Goal: Information Seeking & Learning: Learn about a topic

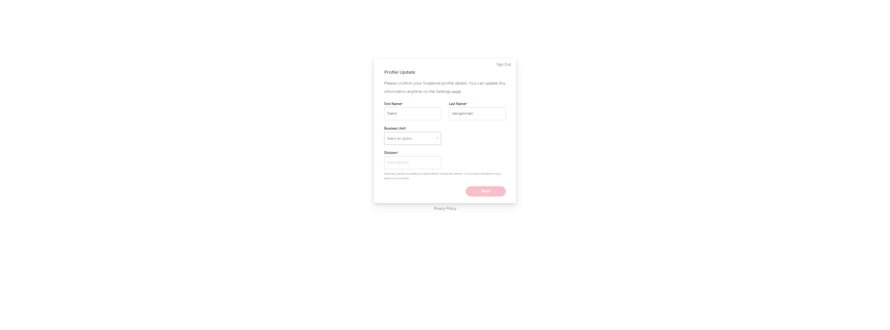
click at [409, 135] on select "Select an option" at bounding box center [412, 138] width 57 height 13
select select "recorded_music"
click at [384, 132] on select "Select an option" at bounding box center [412, 138] width 57 height 13
click at [404, 162] on input "text" at bounding box center [412, 162] width 57 height 13
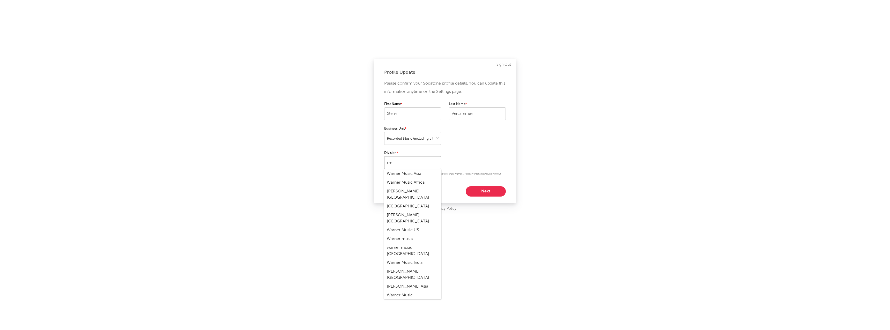
type input "n"
type input "warner music"
click at [400, 173] on div "Benelux" at bounding box center [412, 173] width 57 height 9
type input "Benelux"
click at [473, 186] on div "Please confirm your Sodatone profile details. You can update this information a…" at bounding box center [445, 137] width 122 height 117
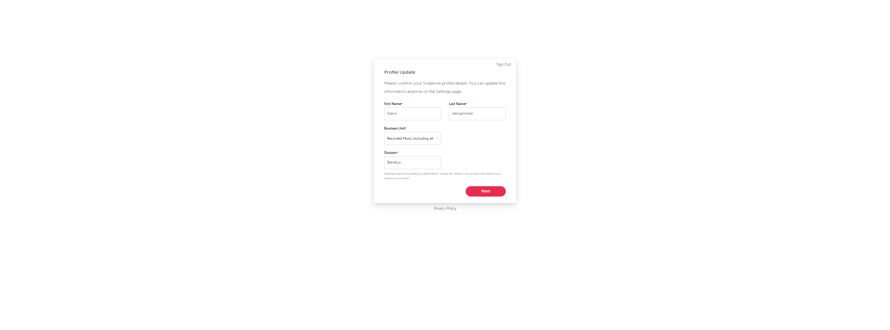
click at [480, 192] on button "Next" at bounding box center [485, 191] width 40 height 10
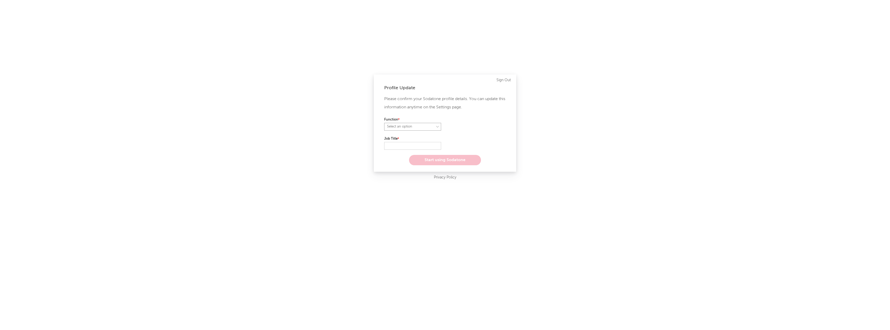
click at [418, 129] on select "Select an option" at bounding box center [412, 127] width 57 height 8
select select "anr"
click at [384, 123] on select "Select an option" at bounding box center [412, 127] width 57 height 8
click at [465, 122] on label "Role" at bounding box center [477, 120] width 57 height 6
click at [463, 127] on select "Select an option" at bounding box center [477, 127] width 57 height 8
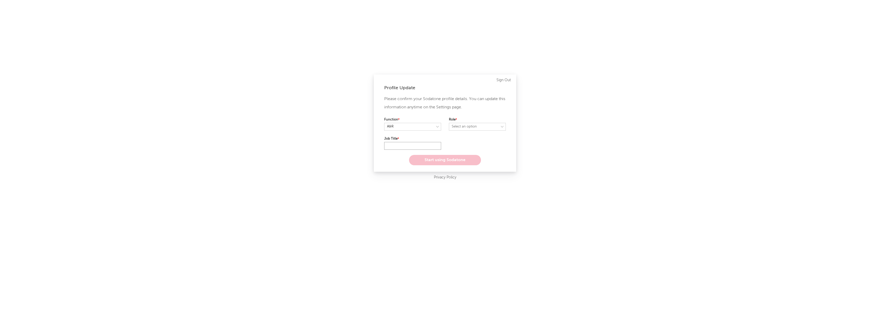
click at [411, 142] on input "text" at bounding box center [412, 146] width 57 height 8
type input "Intern"
click at [493, 125] on select "Select an option" at bounding box center [477, 127] width 57 height 8
select select "assistant_coordinator"
click at [449, 123] on select "Select an option" at bounding box center [477, 127] width 57 height 8
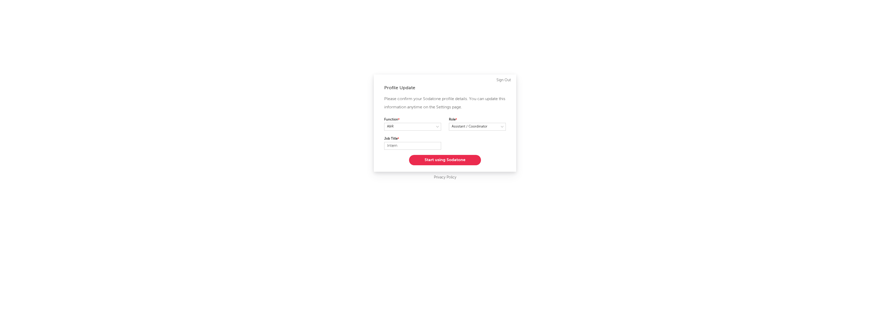
click at [442, 157] on button "Start using Sodatone" at bounding box center [445, 160] width 72 height 10
click at [431, 143] on form "What artists are you interested in? Argentina Asia General Australia Austria Be…" at bounding box center [445, 140] width 122 height 21
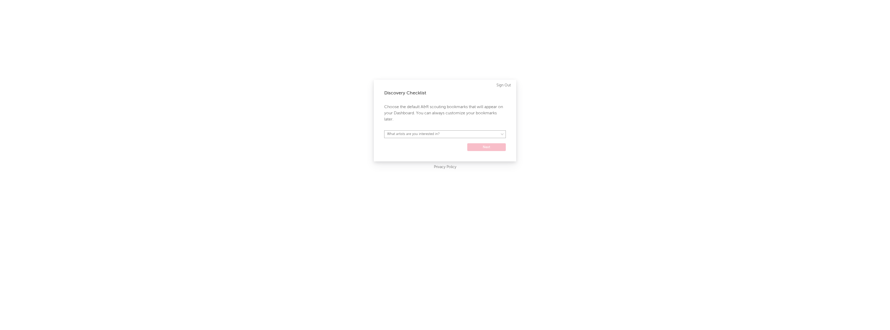
click at [436, 130] on select "What artists are you interested in? Argentina Asia General Australia Austria Be…" at bounding box center [445, 134] width 122 height 8
select select "57"
click at [384, 130] on select "What artists are you interested in? Argentina Asia General Australia Austria Be…" at bounding box center [445, 134] width 122 height 8
click at [480, 151] on form "Argentina Asia General Australia Austria Belgium Benelux Brasil Canada China Co…" at bounding box center [445, 140] width 122 height 21
click at [480, 150] on button "Next" at bounding box center [486, 147] width 39 height 8
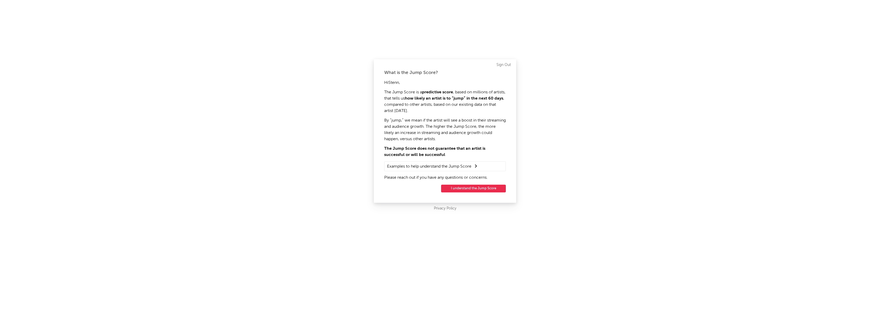
click at [454, 194] on div "What is the Jump Score? Hi Stenn , The Jump Score is a predictive score , based…" at bounding box center [445, 131] width 142 height 144
click at [455, 185] on button "I understand the Jump Score" at bounding box center [473, 189] width 65 height 8
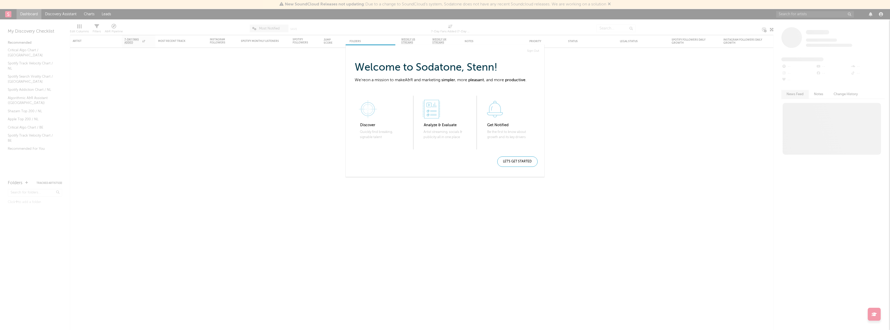
click at [507, 159] on div "Let's get started" at bounding box center [517, 161] width 40 height 10
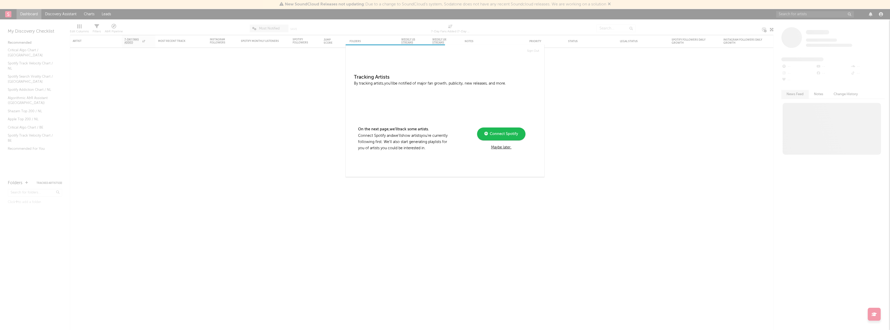
click at [497, 146] on div "Maybe later." at bounding box center [501, 147] width 70 height 6
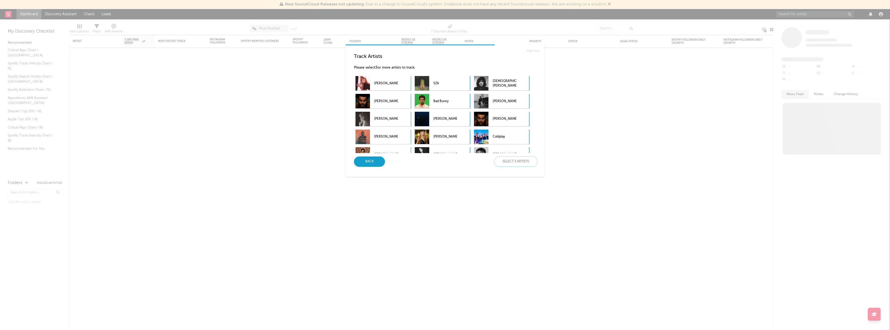
click at [377, 159] on div "Back" at bounding box center [369, 161] width 31 height 10
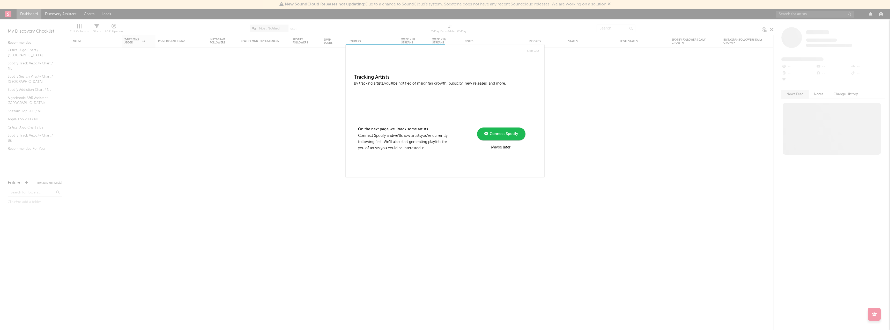
click at [504, 147] on div "Maybe later." at bounding box center [501, 147] width 70 height 6
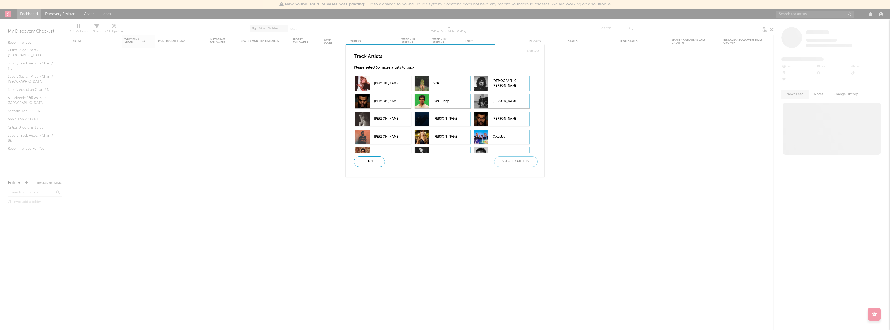
scroll to position [57, 0]
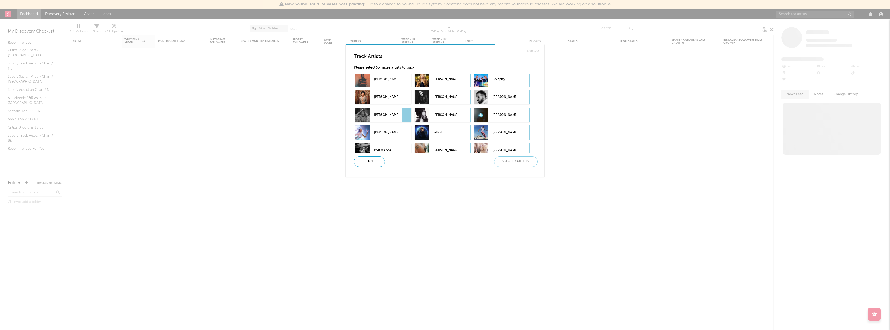
click at [397, 110] on p "[PERSON_NAME]" at bounding box center [386, 115] width 24 height 12
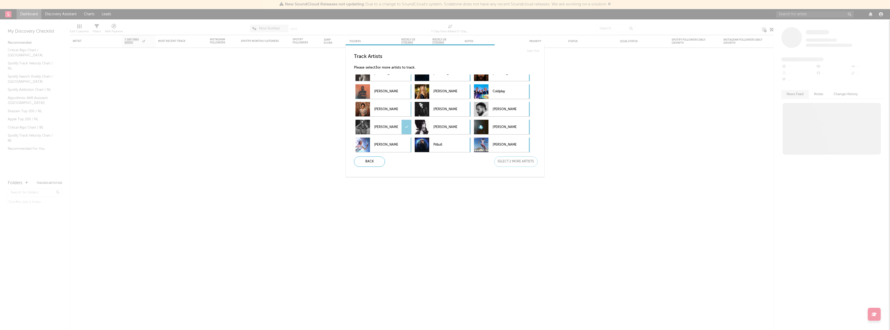
scroll to position [46, 0]
click at [494, 100] on div "Sabrina Carpenter SZA Lady Gaga The Weeknd Bad Bunny Kendrick Lamar Taylor Swif…" at bounding box center [447, 113] width 186 height 79
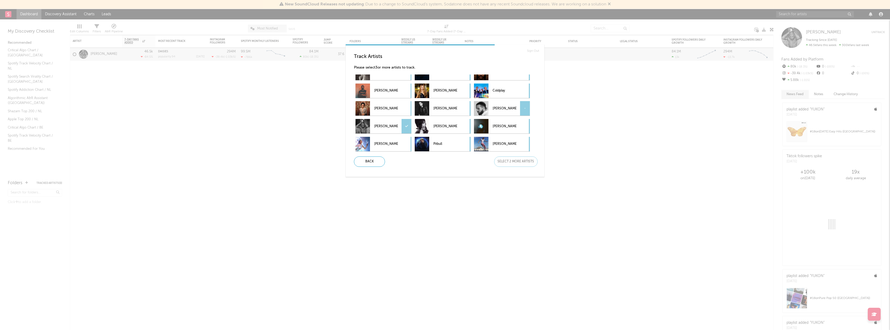
click at [486, 104] on div at bounding box center [481, 108] width 14 height 14
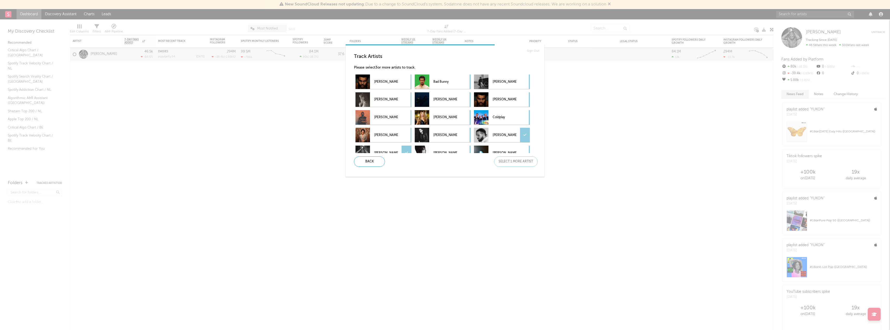
scroll to position [0, 0]
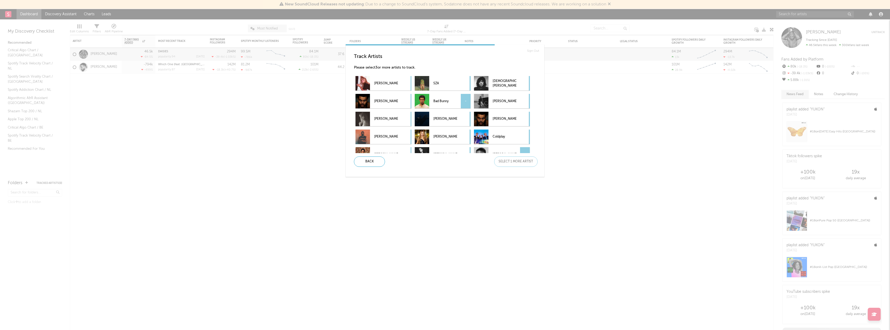
click at [445, 107] on p "Bad Bunny" at bounding box center [445, 101] width 24 height 12
click at [513, 160] on div "Next" at bounding box center [515, 161] width 43 height 10
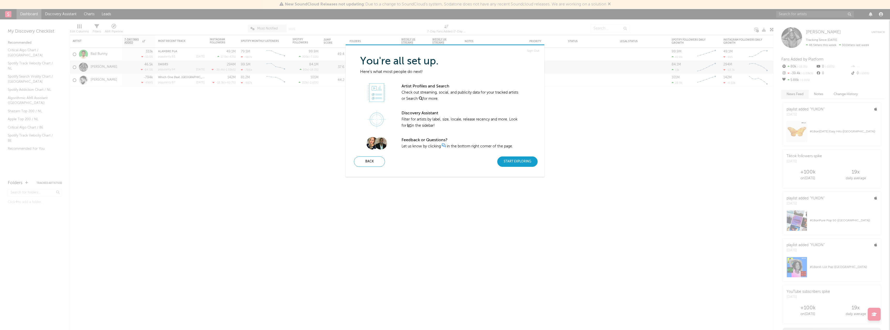
click at [507, 163] on div "Start Exploring" at bounding box center [517, 161] width 40 height 10
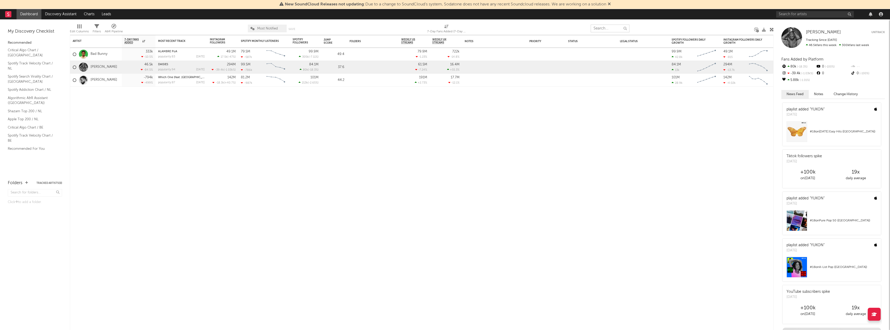
click at [598, 29] on input "text" at bounding box center [609, 29] width 39 height 8
type input "[PERSON_NAME]"
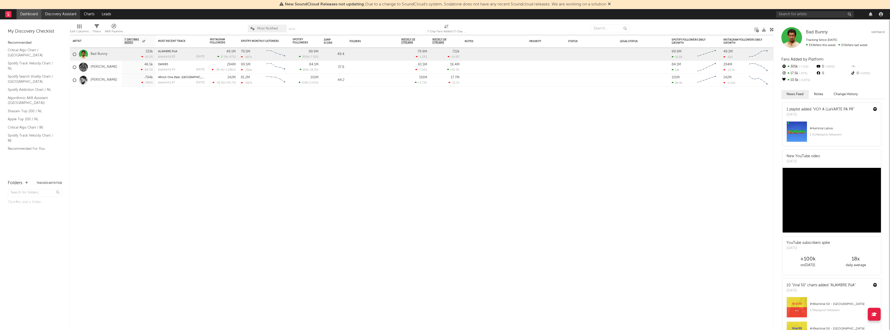
click at [62, 14] on link "Discovery Assistant" at bounding box center [60, 14] width 39 height 10
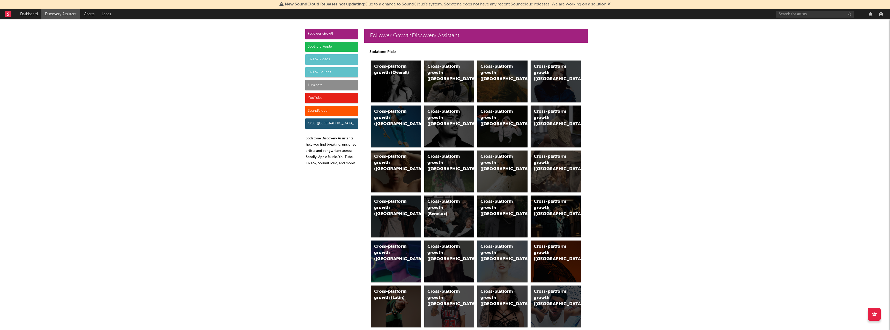
click at [328, 65] on div "Follower Growth Spotify & Apple TikTok Videos TikTok Sounds Luminate YouTube So…" at bounding box center [331, 99] width 53 height 141
click at [24, 15] on link "Dashboard" at bounding box center [29, 14] width 25 height 10
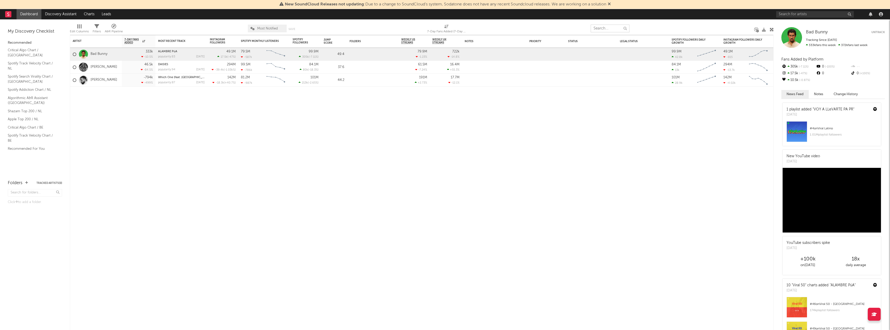
click at [602, 28] on input "text" at bounding box center [609, 29] width 39 height 8
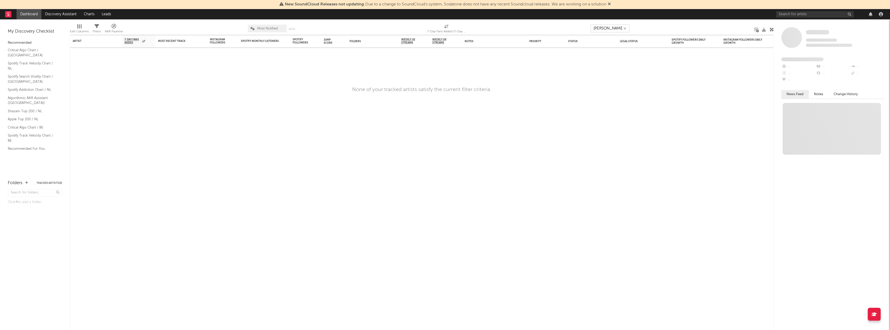
type input "[PERSON_NAME]"
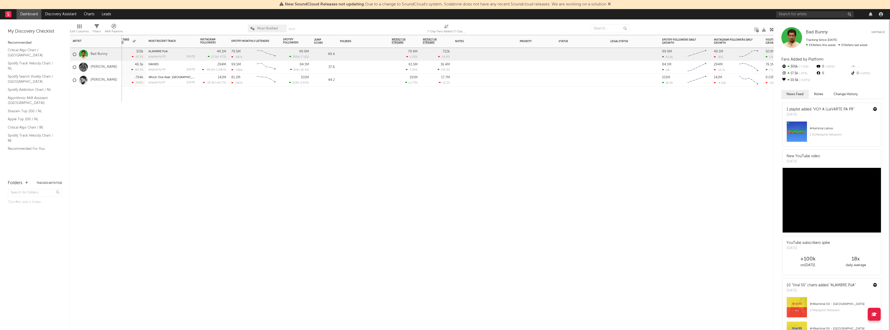
click at [135, 100] on div at bounding box center [129, 95] width 34 height 16
click at [15, 53] on div "Critical Algo Chart / NL Spotify Track Velocity Chart / NL Spotify Search Viral…" at bounding box center [35, 99] width 54 height 107
click at [16, 53] on div "Critical Algo Chart / NL Spotify Track Velocity Chart / NL Spotify Search Viral…" at bounding box center [35, 99] width 54 height 107
click at [16, 51] on link "Critical Algo Chart / [GEOGRAPHIC_DATA]" at bounding box center [32, 52] width 49 height 11
click at [68, 16] on link "Discovery Assistant" at bounding box center [60, 14] width 39 height 10
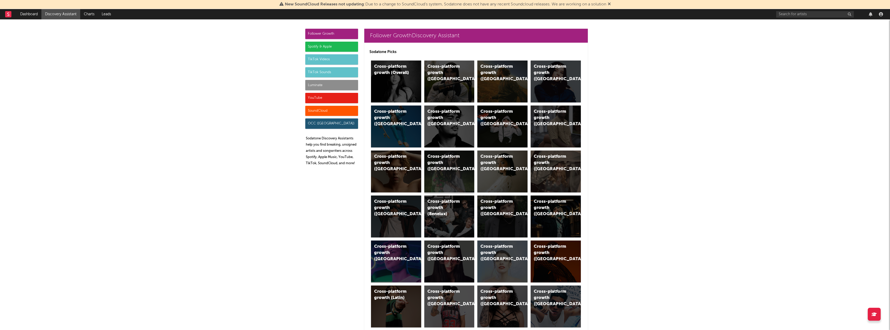
scroll to position [40, 0]
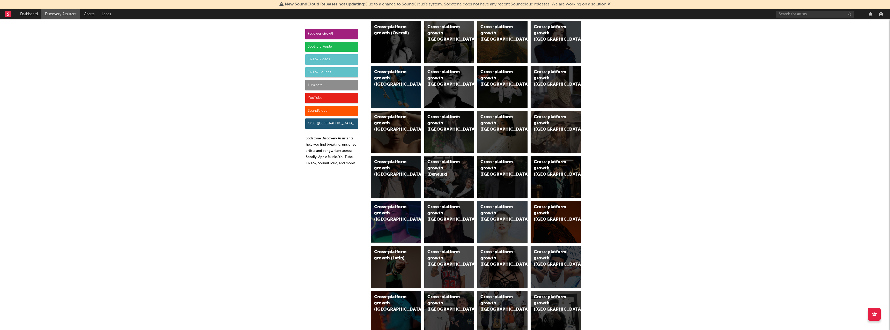
click at [328, 53] on div "Follower Growth Spotify & Apple TikTok Videos TikTok Sounds Luminate YouTube So…" at bounding box center [331, 99] width 53 height 141
click at [327, 57] on div "TikTok Videos" at bounding box center [331, 59] width 53 height 10
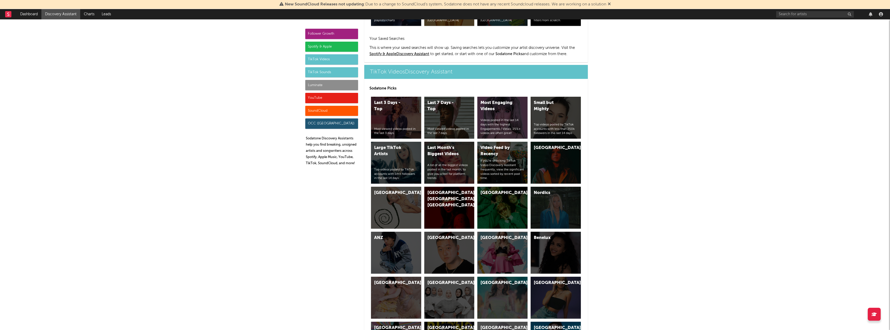
scroll to position [1179, 0]
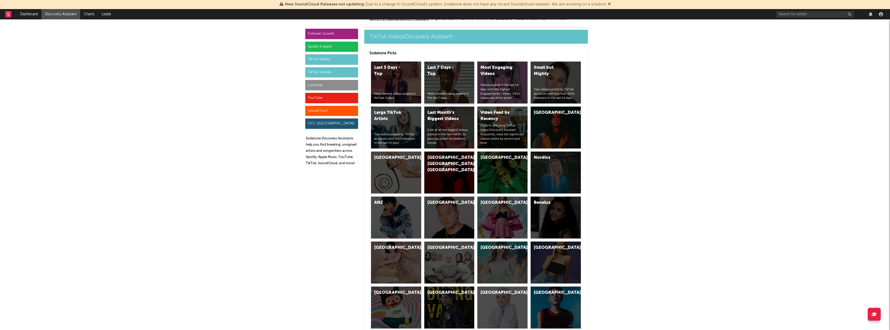
click at [451, 85] on div "Last 7 Days - Top Most viewed videos posted in the last 7 days." at bounding box center [449, 83] width 50 height 42
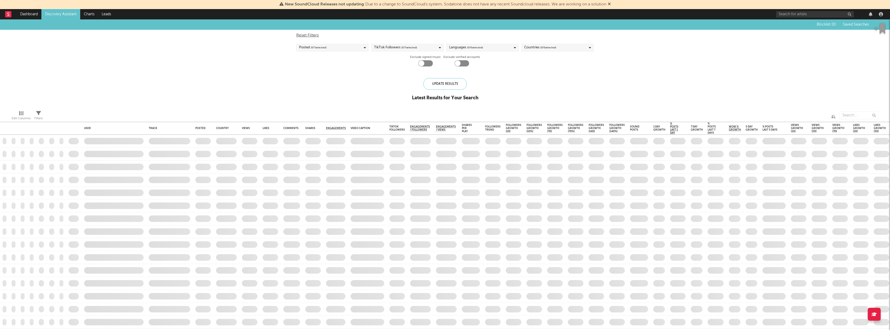
checkbox input "true"
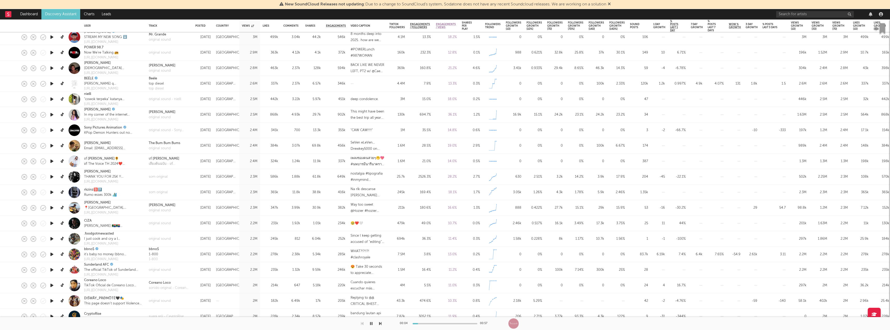
click at [372, 325] on icon "button" at bounding box center [371, 323] width 3 height 4
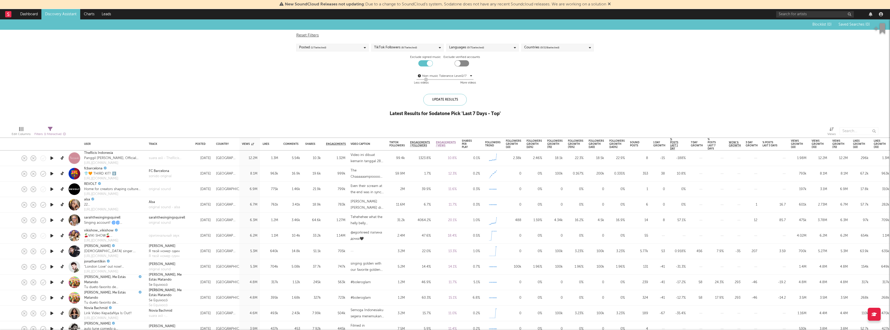
click at [559, 44] on span "( 0 / 228 selected)" at bounding box center [549, 47] width 19 height 6
type input "neth"
click at [556, 78] on div "Caribbean Netherlands" at bounding box center [561, 79] width 60 height 12
click at [524, 78] on input "Caribbean Netherlands" at bounding box center [524, 79] width 0 height 12
click at [553, 87] on div "[GEOGRAPHIC_DATA]" at bounding box center [561, 90] width 60 height 6
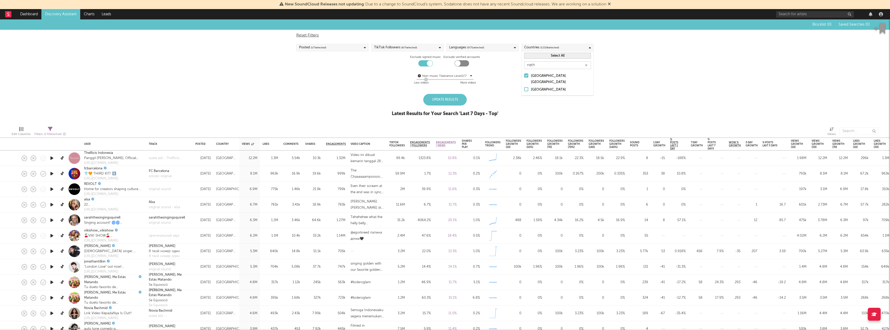
click at [524, 87] on input "[GEOGRAPHIC_DATA]" at bounding box center [524, 90] width 0 height 6
click at [556, 74] on div "Caribbean Netherlands" at bounding box center [561, 79] width 60 height 12
click at [540, 77] on div "Caribbean Netherlands" at bounding box center [561, 79] width 60 height 12
click at [524, 77] on input "Caribbean Netherlands" at bounding box center [524, 79] width 0 height 12
click at [459, 93] on div "Blocklist ( 0 ) Saved Searches ( 0 ) Reset Filters Posted ( 1 / 7 selected) Tik…" at bounding box center [445, 70] width 890 height 103
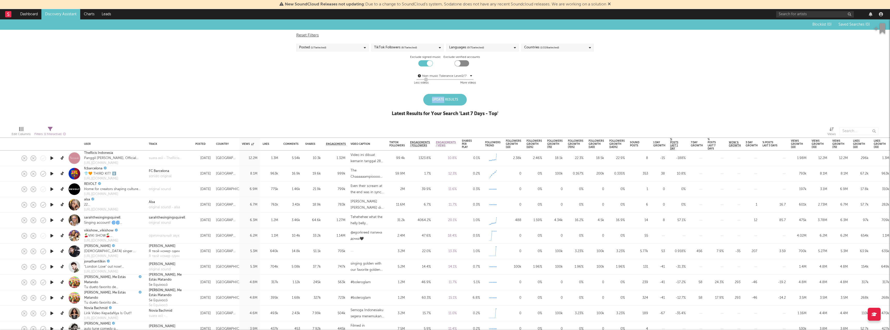
click at [459, 94] on div "Update Results" at bounding box center [444, 100] width 43 height 12
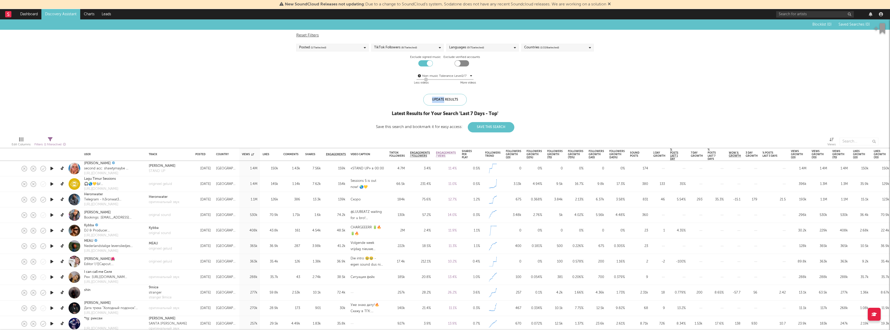
click at [553, 47] on span "( 1 / 228 selected)" at bounding box center [549, 47] width 19 height 6
click at [496, 49] on div "Languages ( 0 / 71 selected)" at bounding box center [482, 48] width 72 height 8
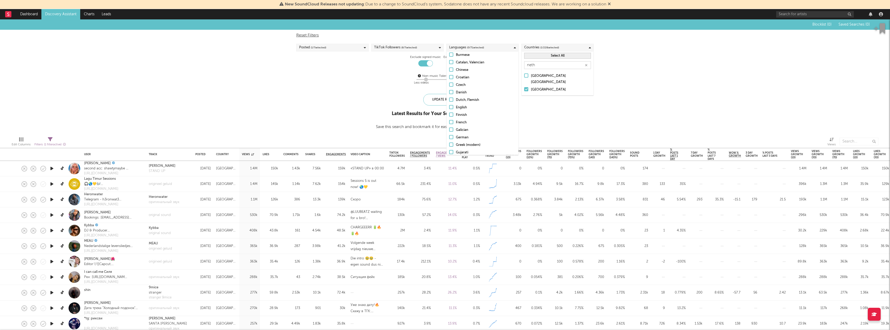
scroll to position [64, 0]
click at [468, 96] on div "Afrikaans Albanian Amharic Arabic Assamese Bengali Bulgarian Burmese Catalan, V…" at bounding box center [482, 267] width 72 height 543
click at [462, 99] on div "Dutch, Flemish" at bounding box center [486, 99] width 60 height 6
click at [449, 99] on input "Dutch, Flemish" at bounding box center [449, 99] width 0 height 6
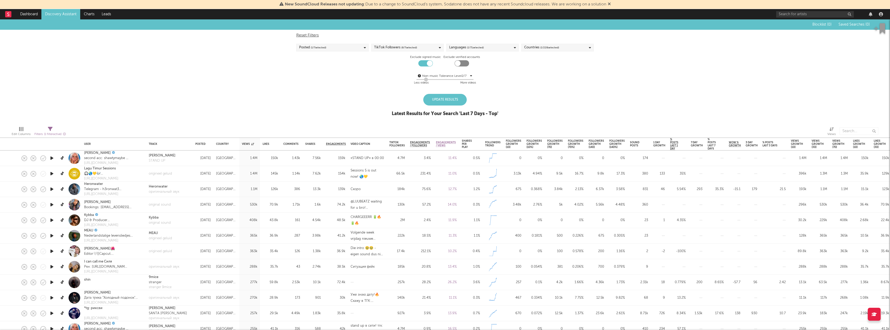
click at [548, 105] on div "Blocklist ( 0 ) Saved Searches ( 0 ) Reset Filters Posted ( 1 / 7 selected) Tik…" at bounding box center [445, 70] width 890 height 103
click at [460, 104] on div "Update Results" at bounding box center [444, 100] width 43 height 12
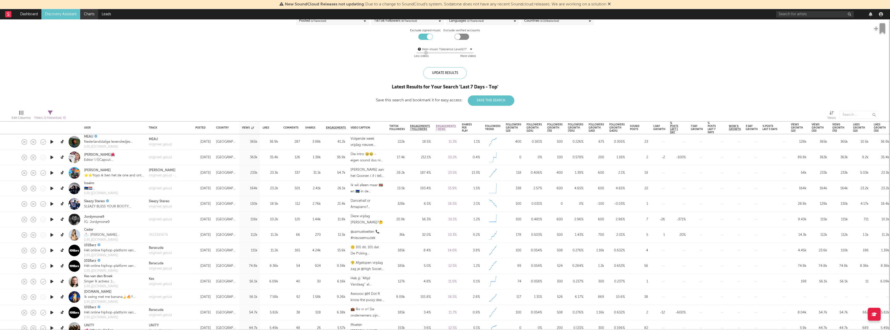
click at [95, 15] on link "Charts" at bounding box center [89, 14] width 18 height 10
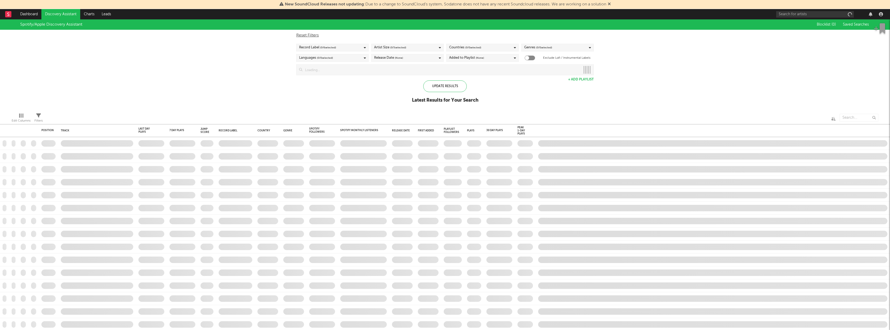
checkbox input "true"
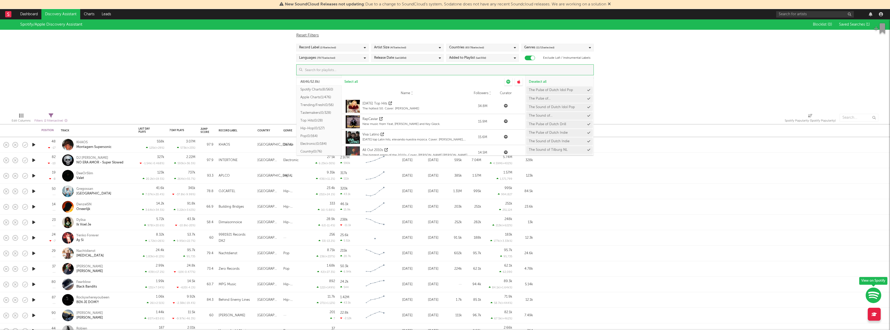
click at [521, 73] on input at bounding box center [447, 70] width 291 height 10
type input "[PERSON_NAME]"
click at [327, 89] on button "Spotify Charts ( 8/560 )" at bounding box center [318, 90] width 45 height 8
click at [228, 80] on div "Spotify/Apple Discovery Assistant Blocklist ( 0 ) Saved Searches ( 1 ) Reset Fi…" at bounding box center [445, 63] width 890 height 89
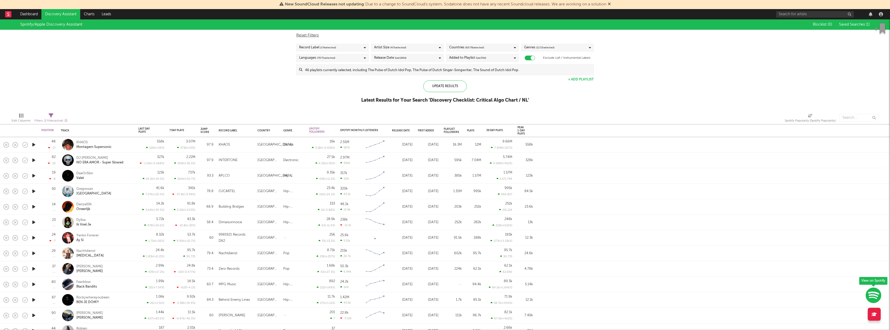
click at [28, 8] on div "New SoundCloud Releases not updating : Due to a change to SoundCloud's system, …" at bounding box center [445, 4] width 890 height 9
click at [21, 17] on link "Dashboard" at bounding box center [29, 14] width 25 height 10
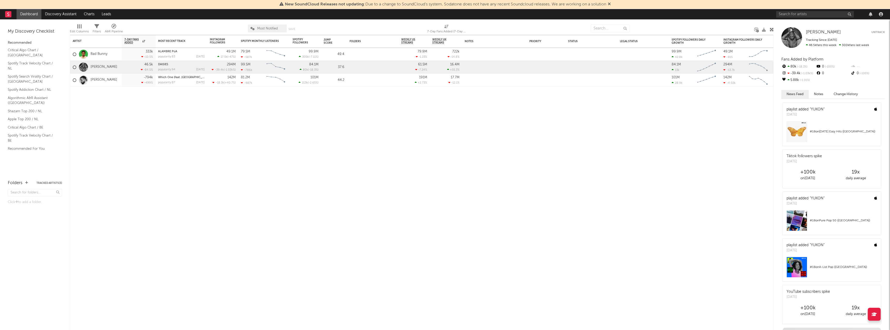
click at [85, 29] on div "Edit Columns" at bounding box center [79, 31] width 19 height 6
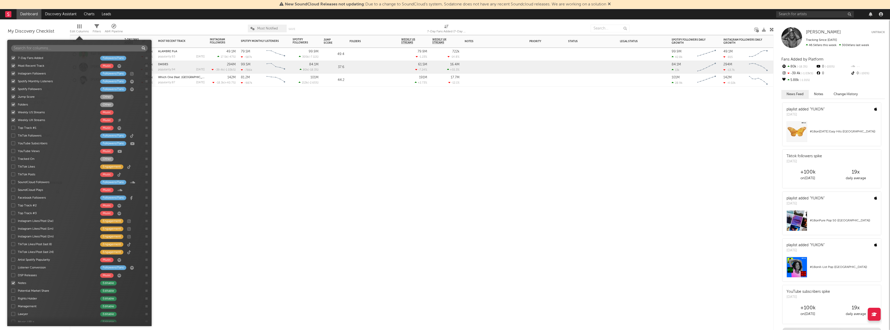
click at [314, 145] on div "Artist Notifications 7-Day Fans Added WoW % Change Most Recent Track Popularity…" at bounding box center [421, 182] width 703 height 295
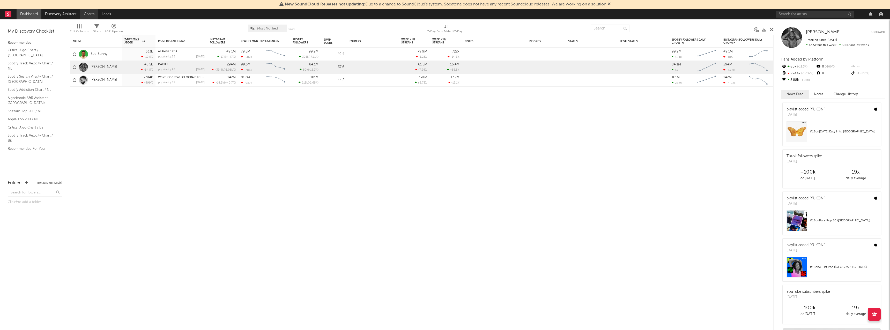
click at [90, 14] on link "Charts" at bounding box center [89, 14] width 18 height 10
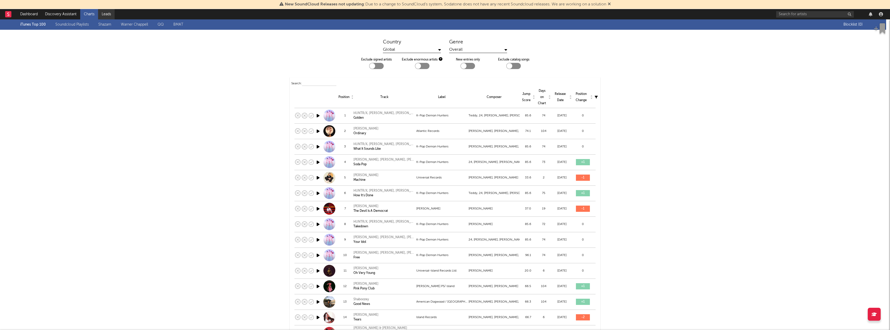
click at [99, 11] on link "Leads" at bounding box center [106, 14] width 17 height 10
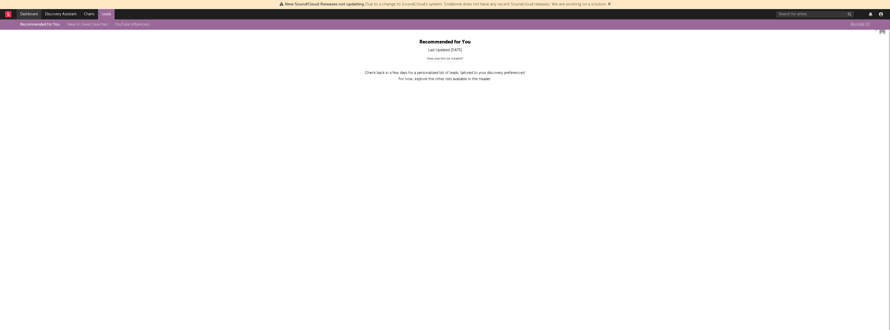
click at [32, 18] on link "Dashboard" at bounding box center [29, 14] width 25 height 10
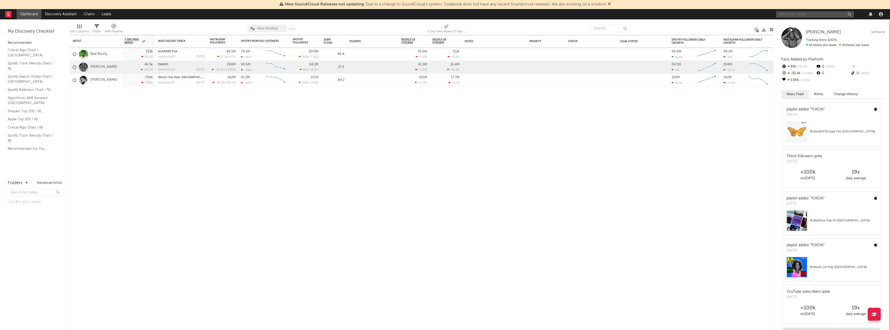
click at [800, 15] on input "text" at bounding box center [815, 14] width 78 height 6
type input "[PERSON_NAME]"
click at [831, 17] on input "[PERSON_NAME]" at bounding box center [815, 14] width 78 height 6
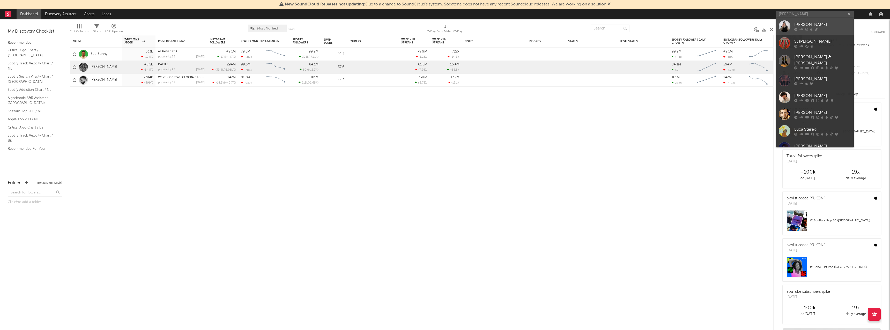
click at [818, 31] on div at bounding box center [822, 29] width 57 height 3
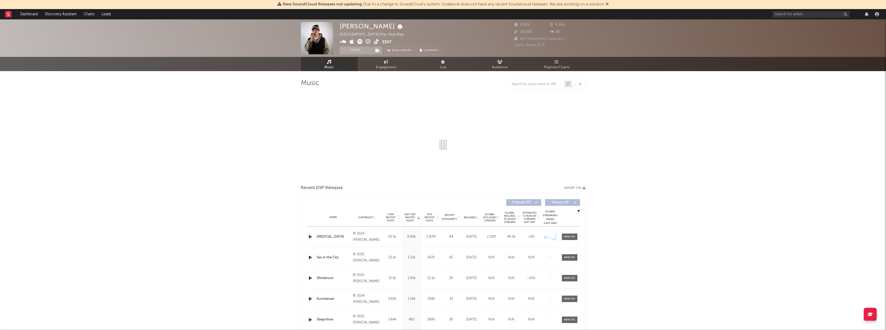
select select "6m"
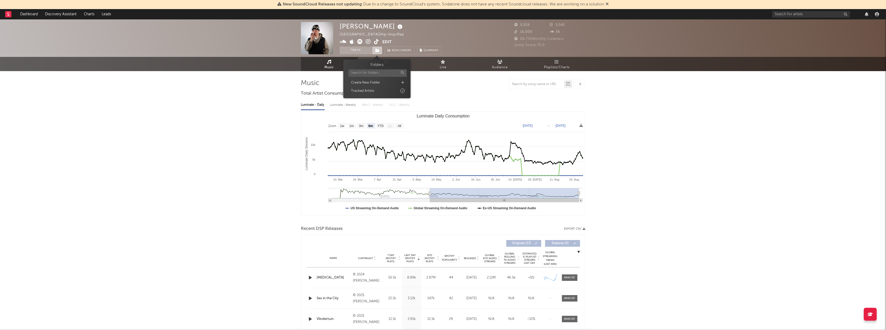
click at [379, 49] on icon at bounding box center [377, 51] width 4 height 4
click at [390, 89] on div "Tracked Artists" at bounding box center [376, 90] width 59 height 7
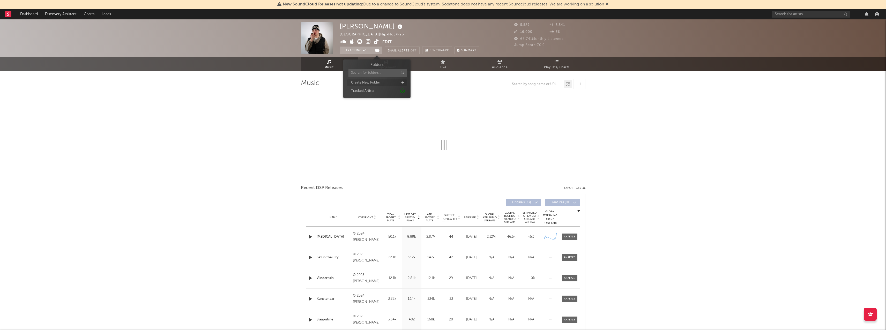
select select "6m"
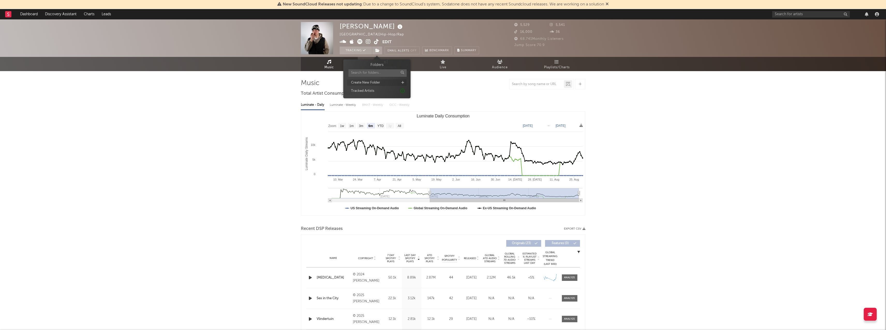
click at [403, 82] on icon at bounding box center [402, 82] width 3 height 3
type input "[PERSON_NAME]"
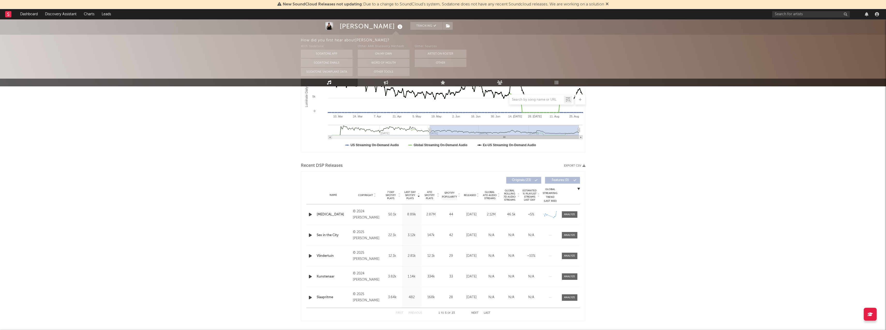
scroll to position [140, 0]
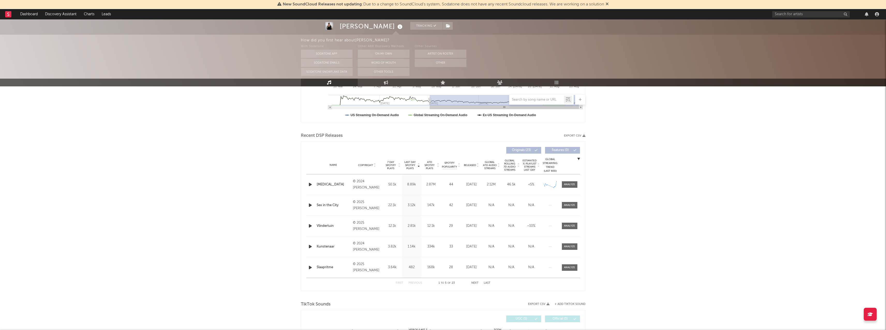
click at [390, 200] on div "Name Sex in the City Copyright © 2025 Luca St Label Warner Music Benelux Album …" at bounding box center [443, 205] width 274 height 20
click at [370, 212] on div "Name Sex in the City Copyright © 2025 Luca St Label Warner Music Benelux Album …" at bounding box center [443, 205] width 274 height 20
click at [432, 202] on div "Name Sex in the City Copyright © 2025 Luca St Label Warner Music Benelux Album …" at bounding box center [443, 205] width 274 height 20
click at [420, 218] on div "Last Day Spotify Plays 2.81k" at bounding box center [411, 226] width 19 height 20
click at [396, 235] on div "Name Vlindertuin Copyright © 2025 Luca Label Warner Music Benelux Album Names V…" at bounding box center [443, 226] width 274 height 20
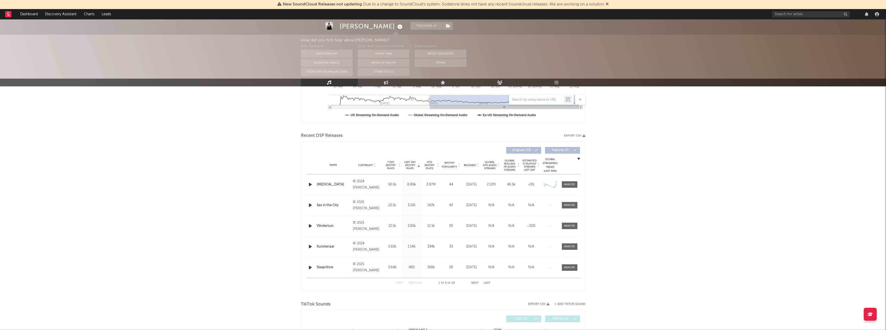
click at [395, 234] on div "Name Vlindertuin Copyright © 2025 Luca Label Warner Music Benelux Album Names V…" at bounding box center [443, 226] width 274 height 20
click at [569, 223] on span at bounding box center [570, 226] width 16 height 6
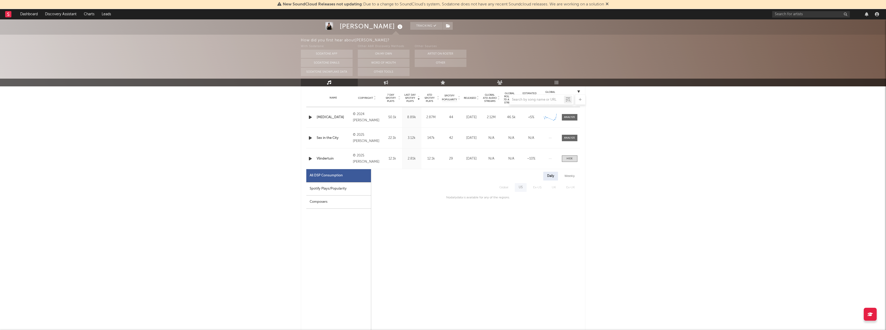
scroll to position [224, 0]
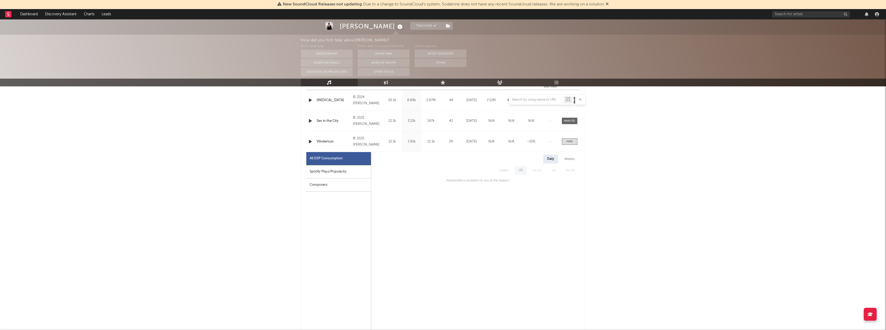
click at [562, 159] on div "Weekly" at bounding box center [569, 159] width 18 height 9
click at [470, 172] on span "Ex-US" at bounding box center [465, 170] width 19 height 9
click at [546, 160] on div "Daily" at bounding box center [550, 159] width 15 height 9
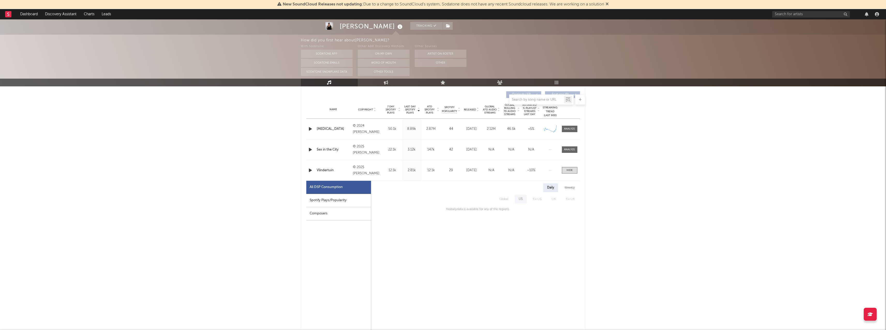
scroll to position [194, 0]
drag, startPoint x: 350, startPoint y: 208, endPoint x: 355, endPoint y: 206, distance: 6.4
click at [350, 208] on div "Composers" at bounding box center [338, 214] width 65 height 13
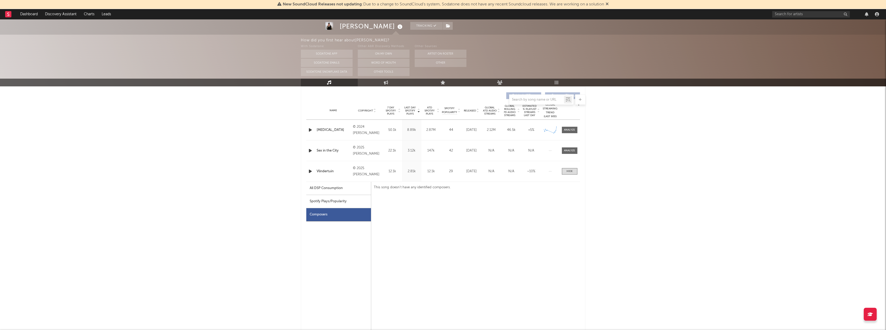
click at [363, 195] on div "Spotify Plays/Popularity" at bounding box center [338, 201] width 65 height 13
select select "1w"
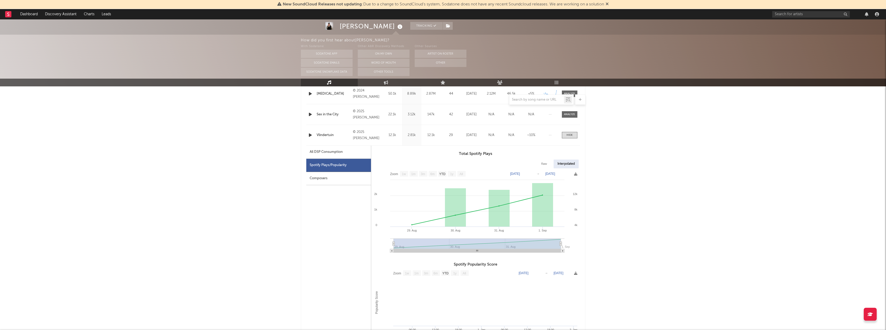
scroll to position [179, 0]
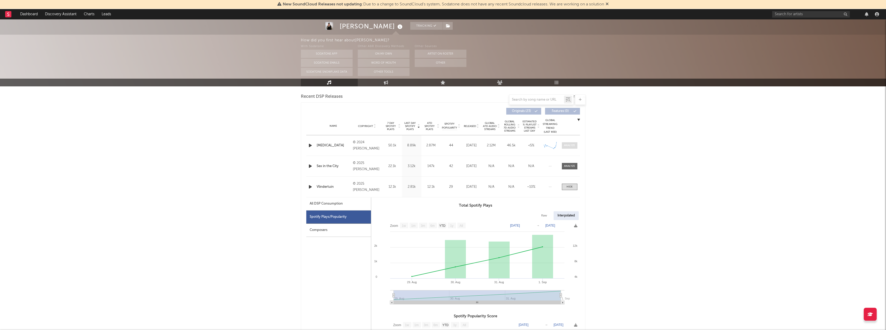
click at [564, 145] on div at bounding box center [569, 146] width 11 height 4
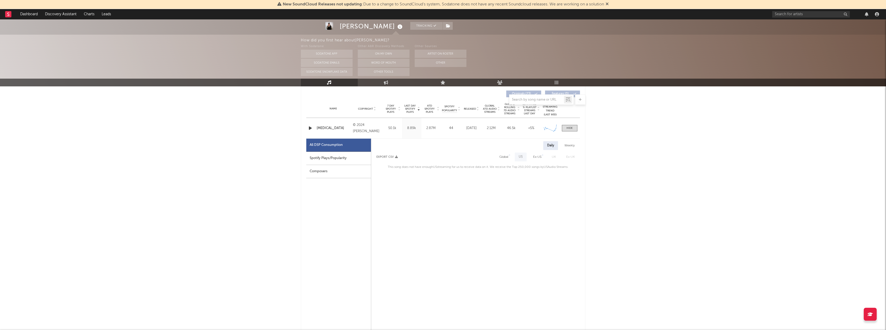
scroll to position [219, 0]
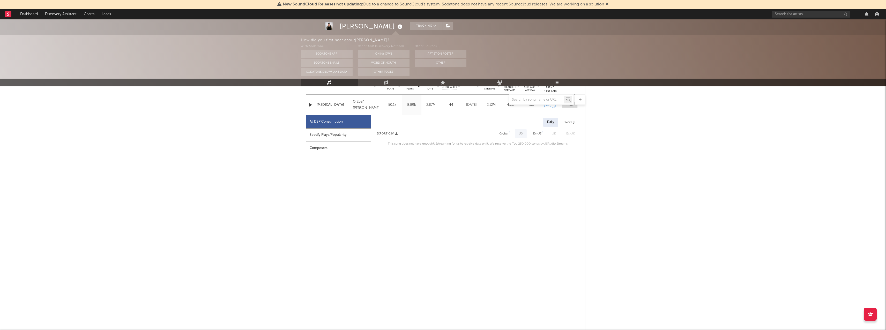
click at [337, 135] on div "Spotify Plays/Popularity" at bounding box center [338, 135] width 65 height 13
select select "6m"
select select "1w"
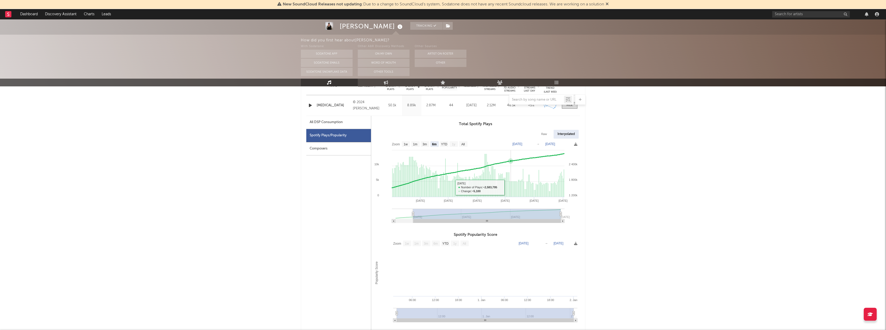
scroll to position [210, 0]
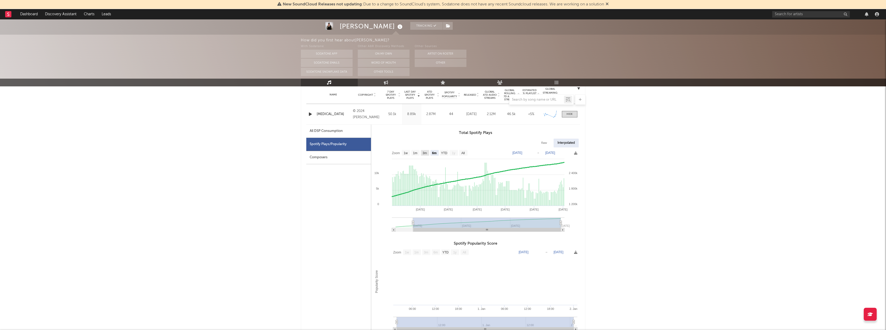
click at [422, 154] on text "3m" at bounding box center [424, 153] width 4 height 4
select select "3m"
type input "2025-06-02"
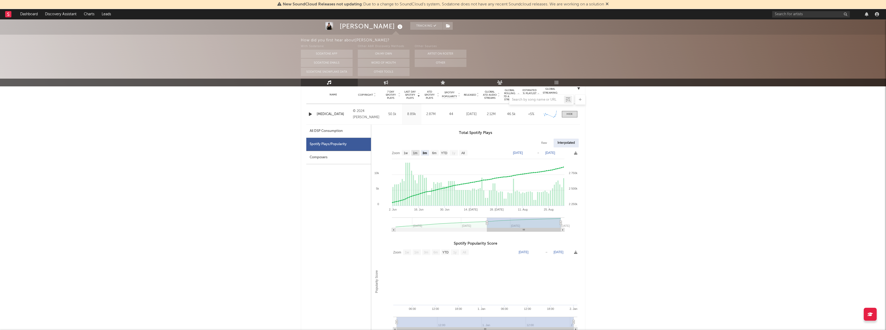
click at [413, 152] on text "1m" at bounding box center [415, 153] width 4 height 4
select select "1m"
type input "2025-08-02"
click at [406, 154] on text "1w" at bounding box center [405, 153] width 4 height 4
select select "1w"
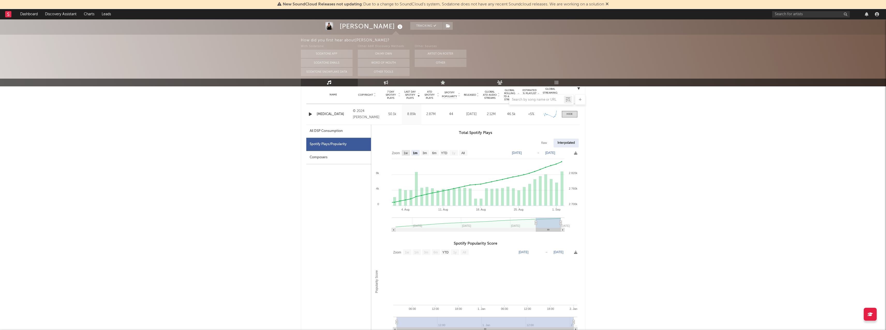
type input "2025-08-27"
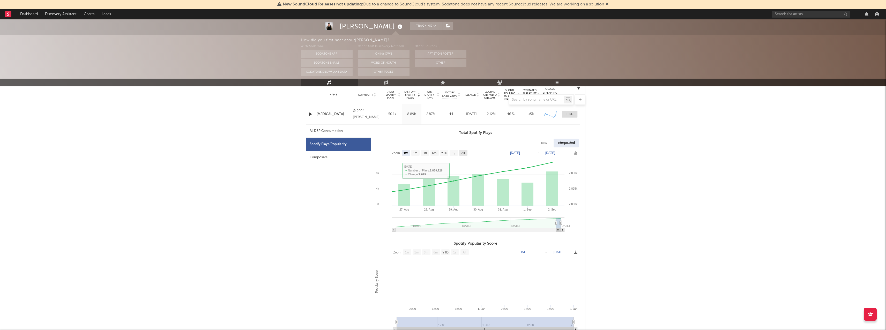
click at [461, 153] on text "All" at bounding box center [462, 153] width 3 height 4
select select "All"
type input "2025-02-08"
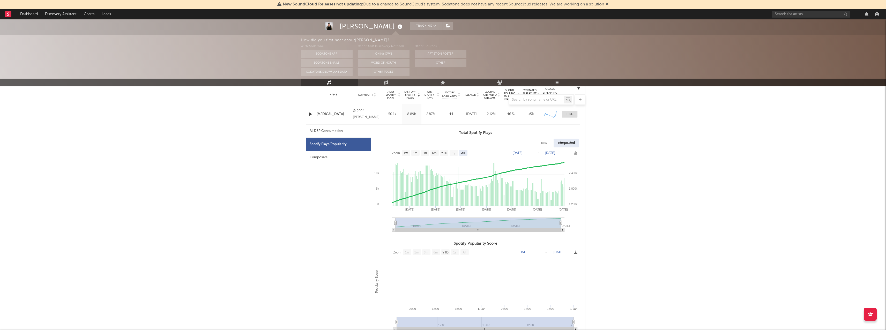
click at [561, 143] on div "Interpolated" at bounding box center [565, 143] width 25 height 9
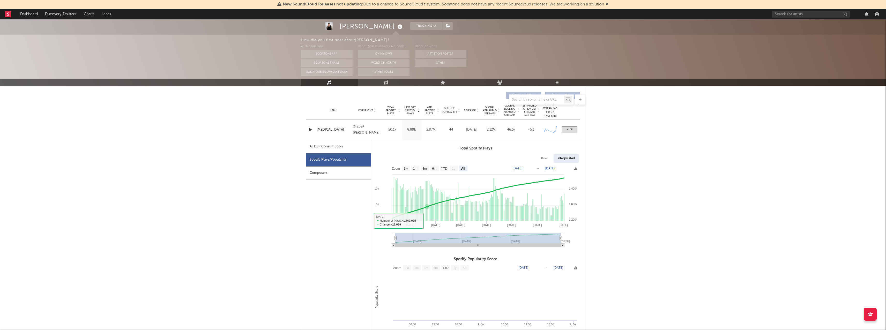
scroll to position [189, 0]
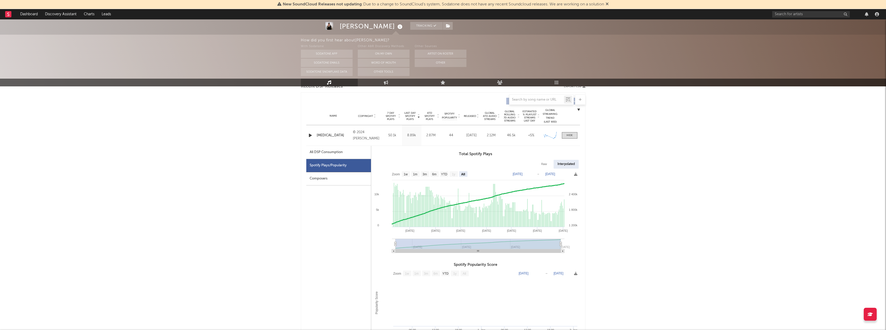
click at [330, 182] on div "Composers" at bounding box center [338, 178] width 65 height 13
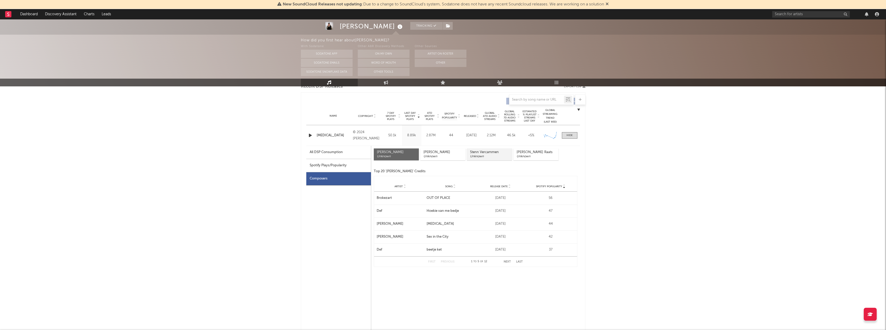
click at [481, 155] on div "Unknown" at bounding box center [489, 156] width 39 height 4
click at [465, 201] on div "Artist Luca St Song Social Anxiety Release Date Nov 15, 2024 Spotify Popularity…" at bounding box center [475, 198] width 203 height 13
click at [550, 188] on div "Spotify Popularity" at bounding box center [551, 186] width 48 height 4
click at [562, 185] on span "Spotify Popularity" at bounding box center [549, 186] width 26 height 3
click at [503, 185] on span "Release Date" at bounding box center [499, 186] width 18 height 3
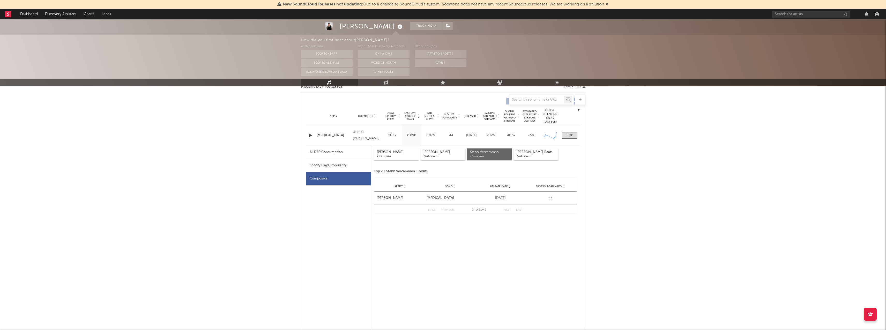
click at [453, 186] on icon at bounding box center [454, 187] width 3 height 2
click at [539, 156] on div "Unknown" at bounding box center [535, 156] width 39 height 4
click at [482, 167] on div "Yari Bezem Unknown Luca Simonian Unknown Stenn Vercammen Unknown Binck Raats Un…" at bounding box center [475, 208] width 209 height 125
click at [390, 159] on div "Yari Bezem Unknown" at bounding box center [396, 154] width 45 height 12
click at [434, 154] on div "Unknown" at bounding box center [442, 156] width 39 height 4
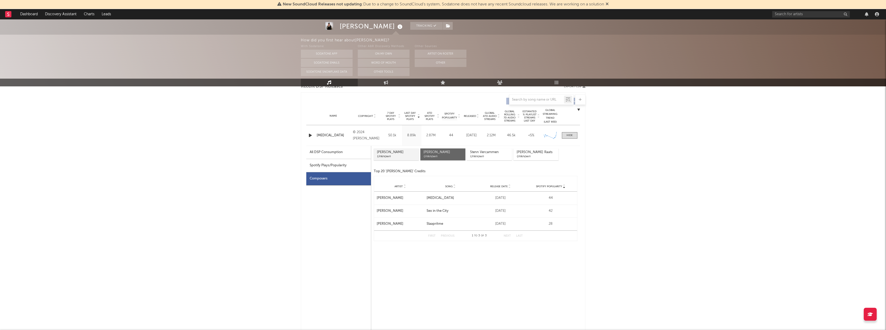
click at [387, 153] on div "Yari Bezem" at bounding box center [396, 152] width 39 height 4
click at [351, 170] on div "Spotify Plays/Popularity" at bounding box center [338, 165] width 65 height 13
select select "All"
select select "1w"
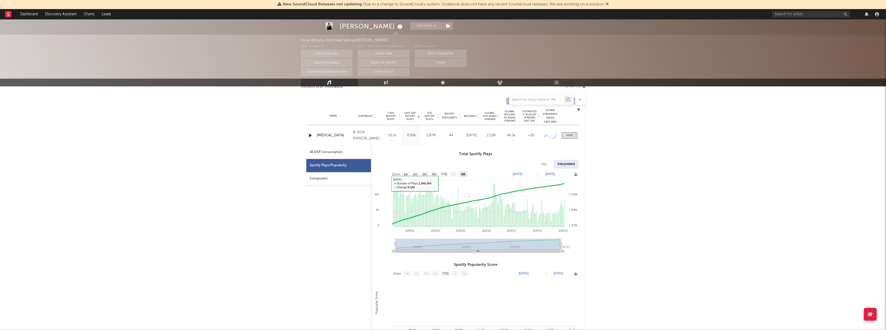
click at [465, 176] on text "All" at bounding box center [463, 174] width 4 height 4
select select "All"
click at [350, 178] on div "Composers" at bounding box center [338, 178] width 65 height 13
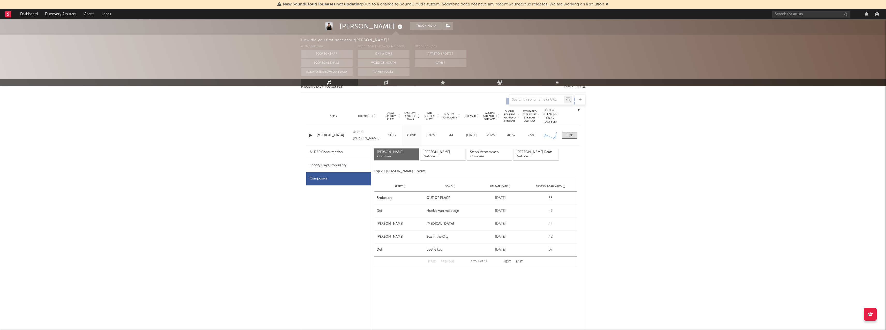
click at [488, 161] on div "Yari Bezem Unknown Luca Simonian Unknown Stenn Vercammen Unknown Binck Raats Un…" at bounding box center [476, 154] width 204 height 13
click at [489, 161] on div "Yari Bezem Unknown Luca Simonian Unknown Stenn Vercammen Unknown Binck Raats Un…" at bounding box center [476, 154] width 204 height 13
click at [492, 161] on div "Yari Bezem Unknown Luca Simonian Unknown Stenn Vercammen Unknown Binck Raats Un…" at bounding box center [476, 154] width 204 height 13
click at [496, 155] on div "Unknown" at bounding box center [489, 156] width 39 height 4
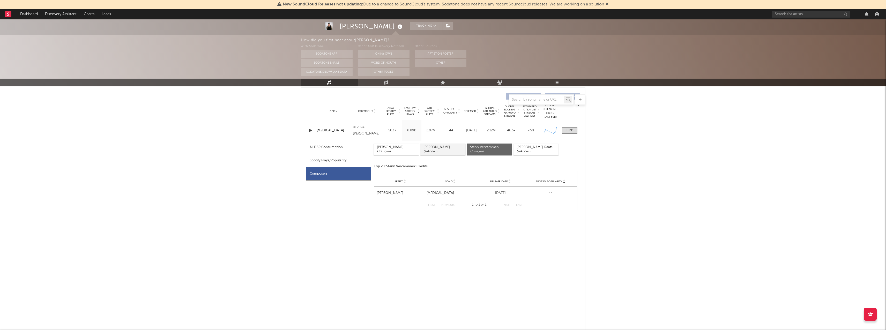
click at [433, 149] on div "Unknown" at bounding box center [442, 151] width 39 height 4
click at [481, 146] on div "Stenn Vercammen" at bounding box center [489, 147] width 39 height 4
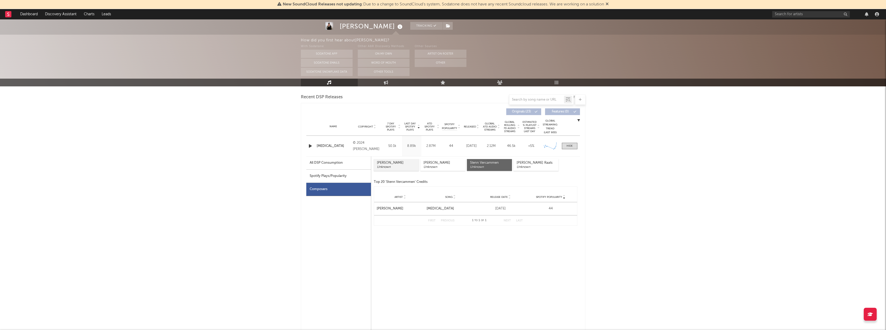
click at [401, 166] on div "Unknown" at bounding box center [396, 167] width 39 height 4
click at [329, 164] on div "All DSP Consumption" at bounding box center [326, 163] width 33 height 6
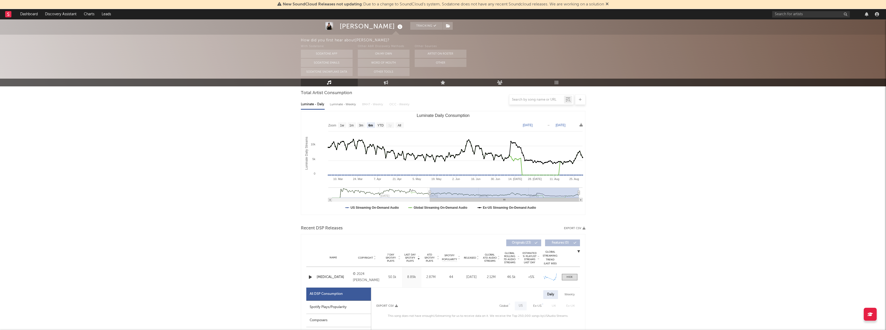
scroll to position [0, 0]
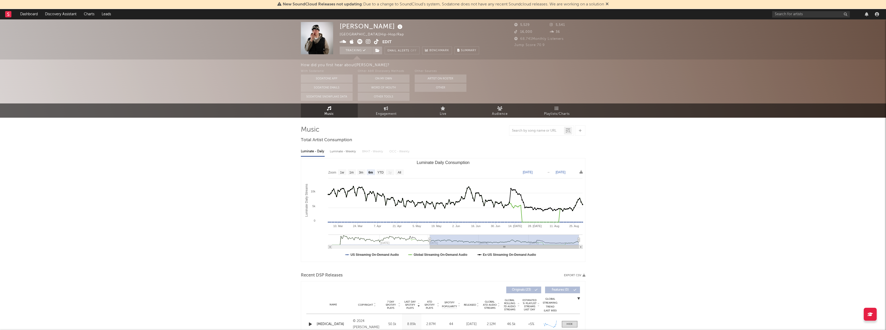
click at [339, 146] on div "Luminate - Daily Luminate - Weekly BMAT - Weekly OCC - Weekly Zoom 1w 1m 3m 6m …" at bounding box center [443, 204] width 284 height 119
click at [339, 153] on div "Luminate - Weekly" at bounding box center [343, 151] width 27 height 9
select select "6m"
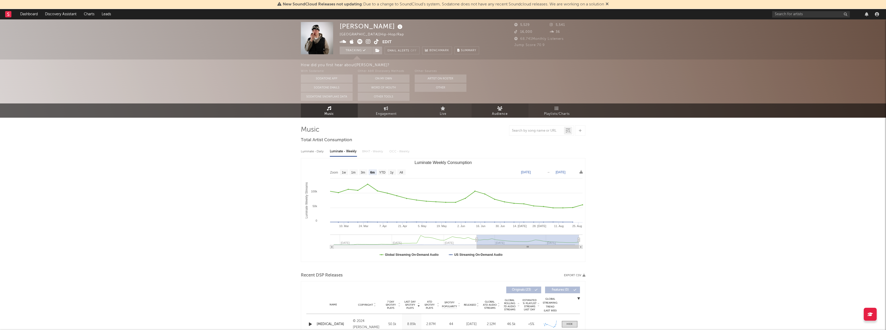
click at [503, 116] on span "Audience" at bounding box center [500, 114] width 16 height 6
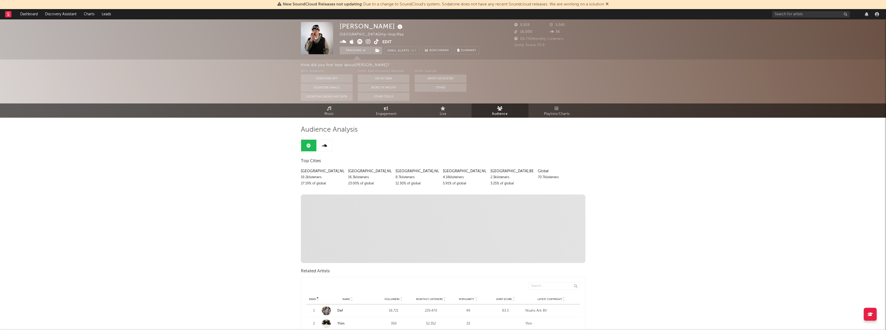
click at [373, 168] on div "Rotterdam , NL" at bounding box center [369, 171] width 43 height 6
click at [312, 186] on div "27.19 % of global" at bounding box center [322, 183] width 43 height 6
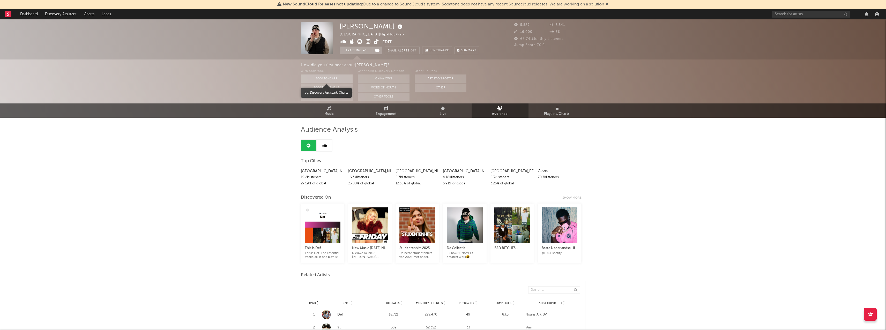
click at [321, 80] on button "Sodatone App" at bounding box center [327, 78] width 52 height 8
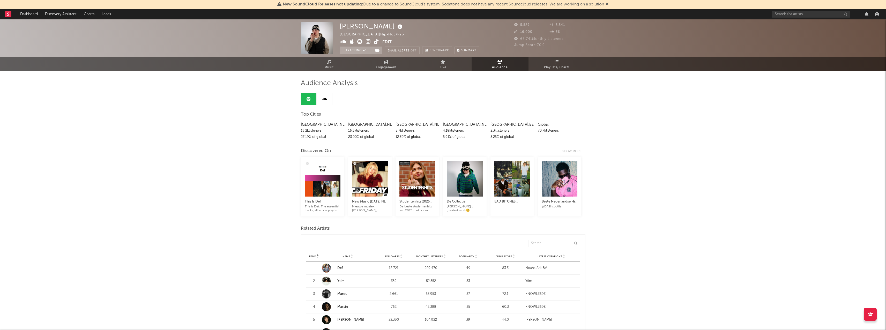
click at [554, 45] on div "Jump Score: 70.9" at bounding box center [549, 45] width 71 height 6
drag, startPoint x: 547, startPoint y: 45, endPoint x: 529, endPoint y: 45, distance: 18.1
click at [529, 45] on div "Jump Score: 70.9" at bounding box center [549, 45] width 71 height 6
click at [528, 45] on span "Jump Score: 70.9" at bounding box center [529, 44] width 31 height 3
click at [343, 58] on link "Music" at bounding box center [329, 64] width 57 height 14
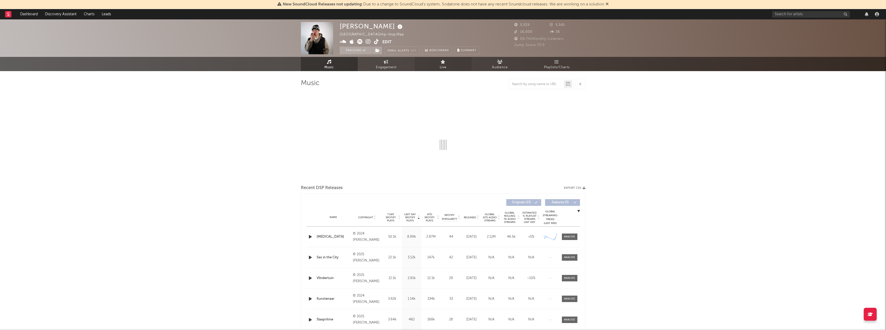
select select "6m"
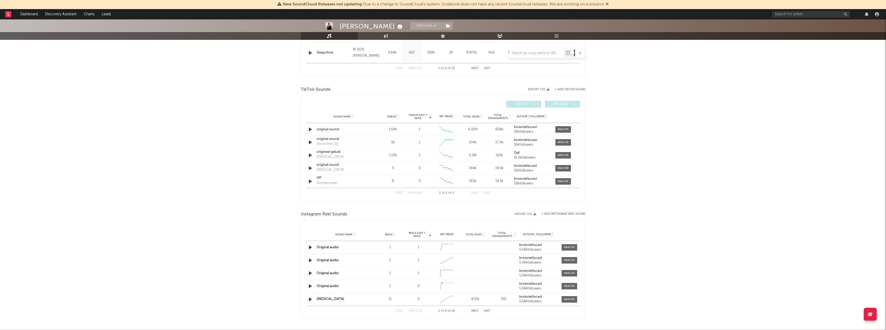
scroll to position [219, 0]
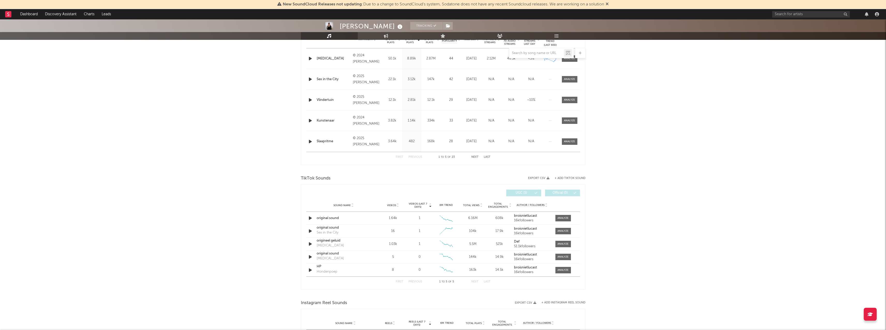
click at [868, 313] on icon at bounding box center [869, 314] width 5 height 4
click at [878, 12] on div at bounding box center [826, 14] width 109 height 10
click at [876, 12] on icon "button" at bounding box center [877, 14] width 4 height 4
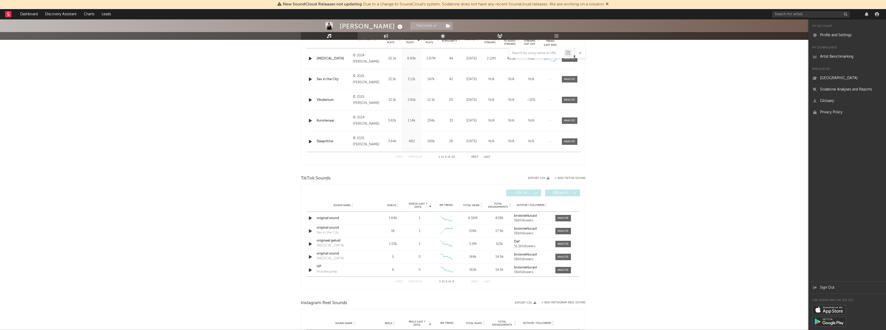
click at [395, 208] on div "Sound Name Videos Videos (last 7 days) Weekly Growth % 6M Trend Total Views Tot…" at bounding box center [443, 205] width 274 height 13
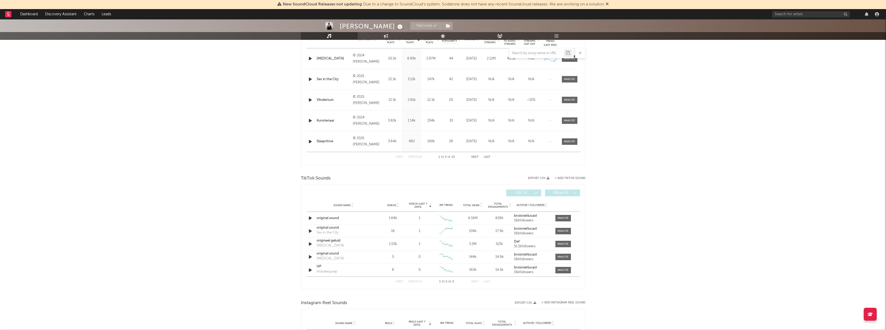
click at [398, 204] on icon at bounding box center [397, 204] width 3 height 2
click at [397, 207] on div "Sound Name Videos Videos (last 7 days) Weekly Growth % 6M Trend Total Views Tot…" at bounding box center [443, 205] width 274 height 13
click at [397, 205] on icon at bounding box center [397, 204] width 3 height 2
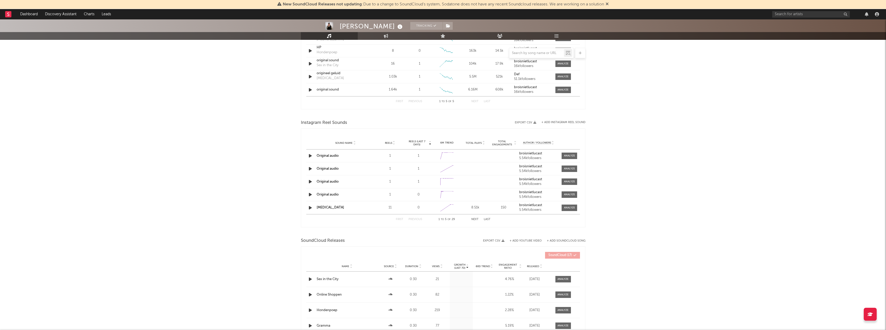
scroll to position [400, 0]
click at [390, 208] on div "11" at bounding box center [390, 206] width 26 height 5
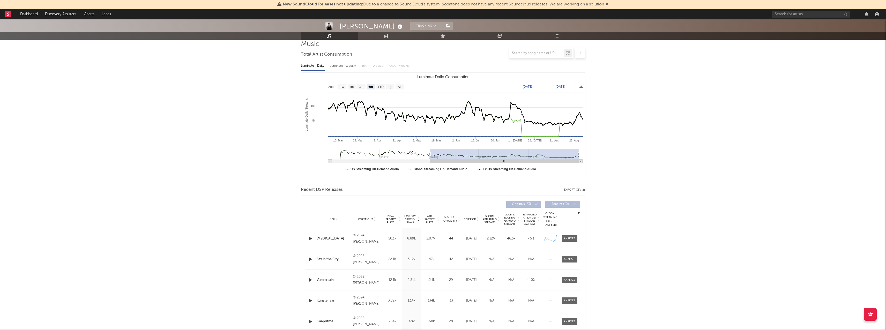
scroll to position [0, 0]
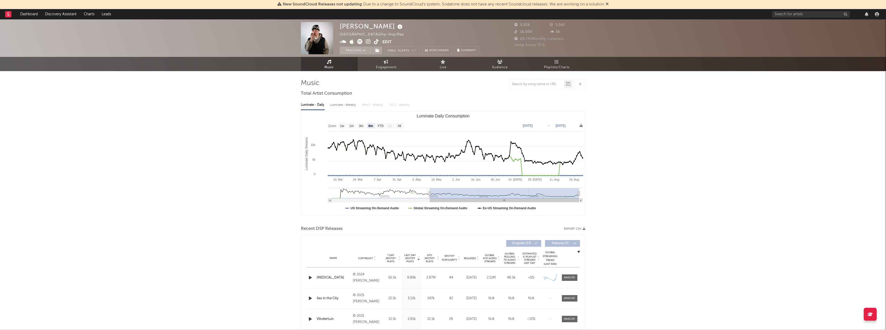
click at [332, 103] on div "Luminate - Weekly" at bounding box center [343, 105] width 27 height 9
select select "6m"
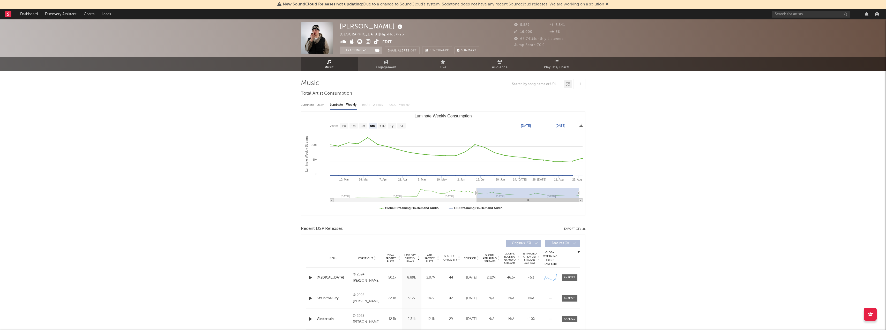
click at [374, 105] on div "Luminate - Daily Luminate - Weekly BMAT - Weekly OCC - Weekly" at bounding box center [443, 105] width 284 height 9
click at [381, 105] on div "Luminate - Daily Luminate - Weekly BMAT - Weekly OCC - Weekly" at bounding box center [443, 105] width 284 height 9
click at [402, 105] on div "Luminate - Daily Luminate - Weekly BMAT - Weekly OCC - Weekly" at bounding box center [443, 105] width 284 height 9
click at [369, 105] on div "Luminate - Daily Luminate - Weekly BMAT - Weekly OCC - Weekly" at bounding box center [443, 105] width 284 height 9
click at [522, 85] on input "text" at bounding box center [536, 84] width 55 height 4
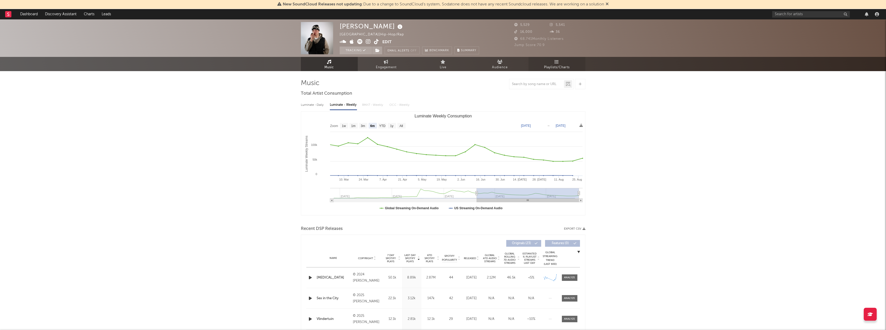
click at [569, 61] on link "Playlists/Charts" at bounding box center [556, 64] width 57 height 14
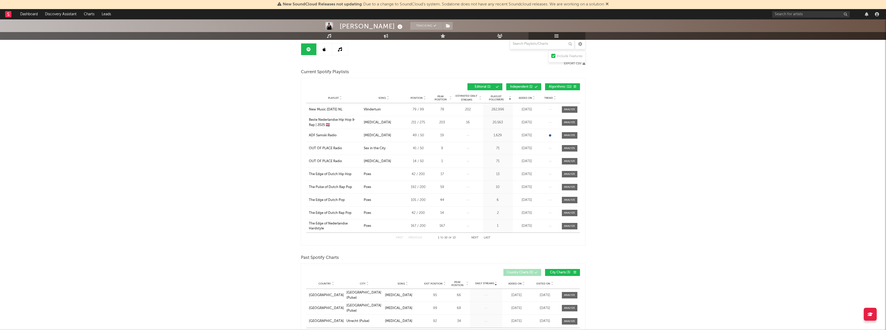
scroll to position [12, 0]
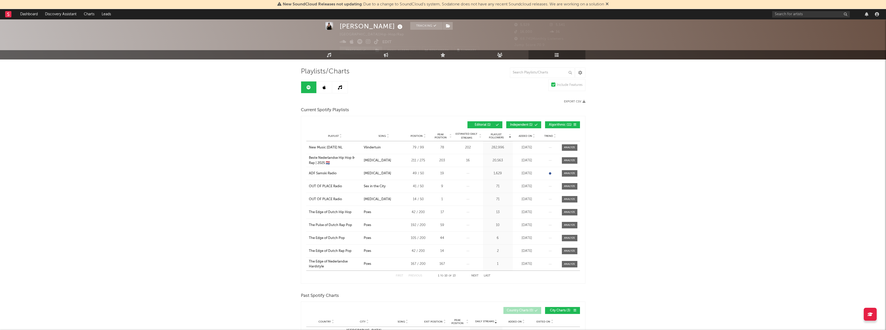
click at [515, 122] on button "Independent ( 1 )" at bounding box center [523, 124] width 35 height 7
click at [536, 123] on button "Independent ( 1 )" at bounding box center [523, 124] width 35 height 7
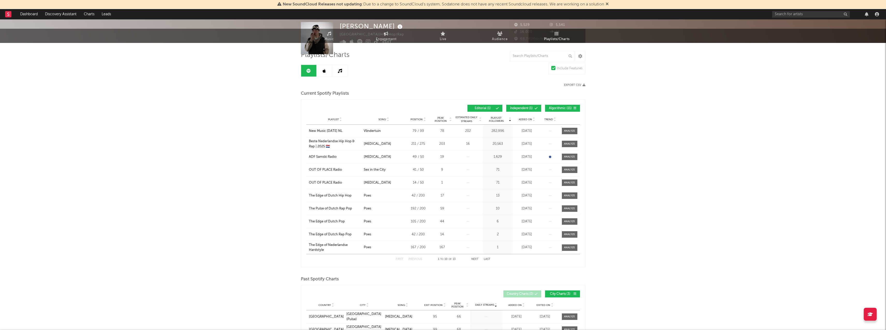
scroll to position [0, 0]
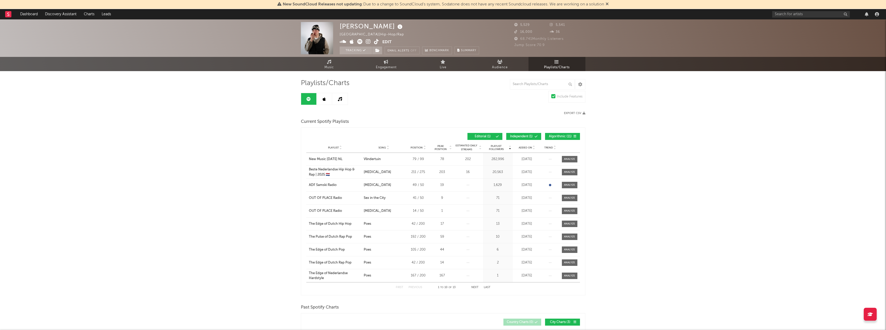
click at [344, 25] on div "[PERSON_NAME]" at bounding box center [372, 26] width 64 height 9
click at [393, 53] on button "Email Alerts Off" at bounding box center [402, 51] width 35 height 8
click at [786, 13] on input "text" at bounding box center [811, 14] width 78 height 6
type input "Def"
click at [791, 16] on input "Def" at bounding box center [811, 14] width 78 height 6
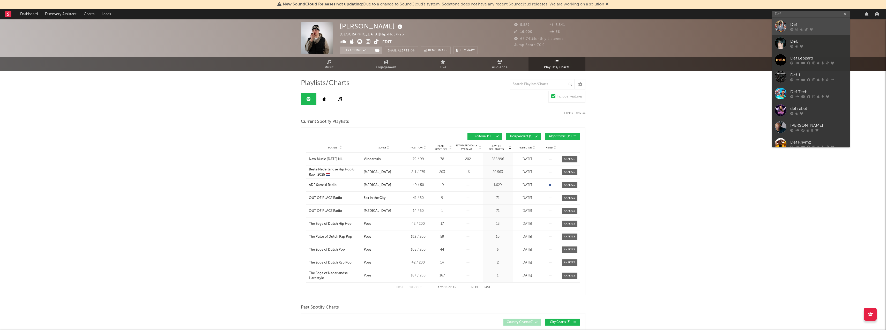
click at [790, 29] on icon at bounding box center [791, 29] width 3 height 3
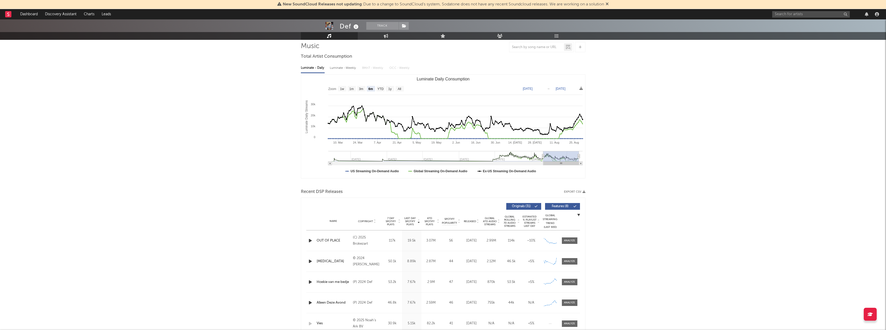
scroll to position [24, 0]
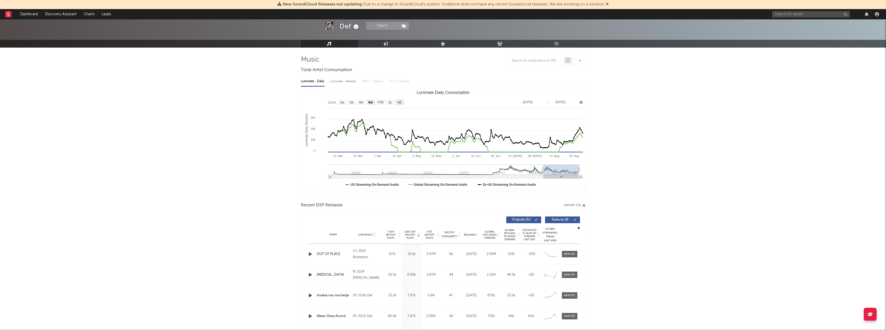
click at [401, 101] on text "All" at bounding box center [398, 103] width 3 height 4
select select "All"
type input "2022-03-27"
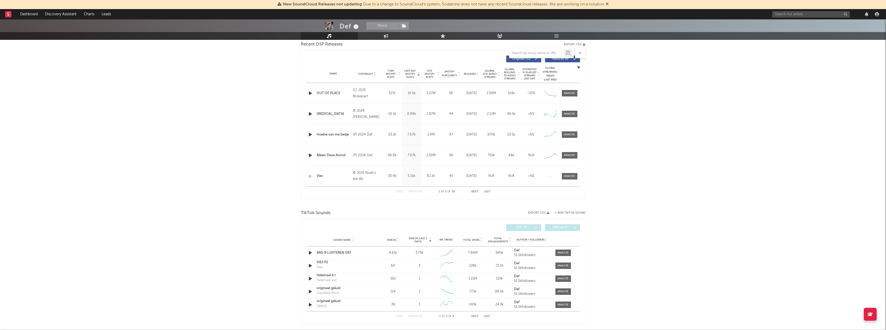
scroll to position [244, 0]
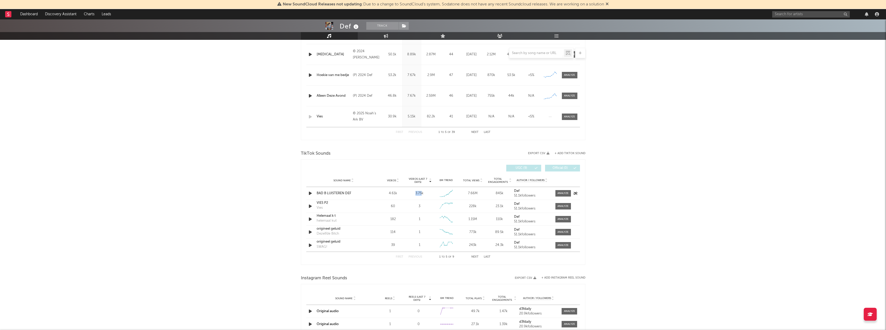
drag, startPoint x: 422, startPoint y: 192, endPoint x: 404, endPoint y: 192, distance: 18.6
click at [404, 192] on div "Sound Name BAD B LUISTEREN DEF Videos 4.61k Videos (last 7 days) 3.75k Weekly G…" at bounding box center [443, 193] width 274 height 13
click at [404, 192] on div "4.61k" at bounding box center [393, 193] width 24 height 5
click at [560, 193] on div at bounding box center [562, 193] width 11 height 4
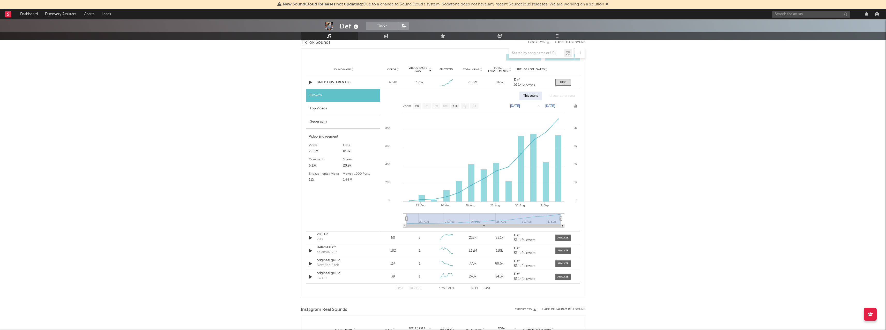
scroll to position [347, 0]
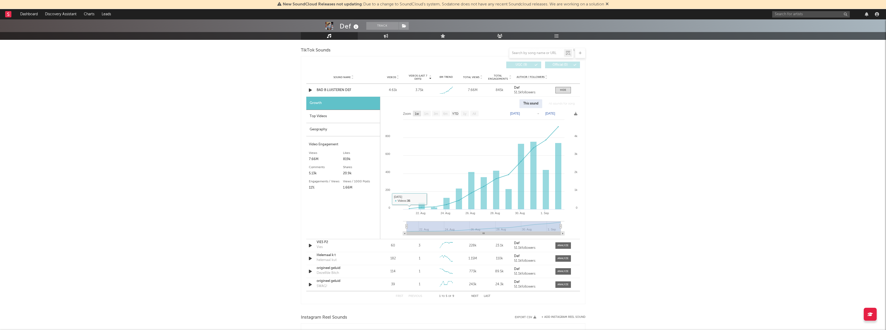
click at [419, 113] on text "1w" at bounding box center [417, 114] width 4 height 4
select select "1w"
type input "2025-08-27"
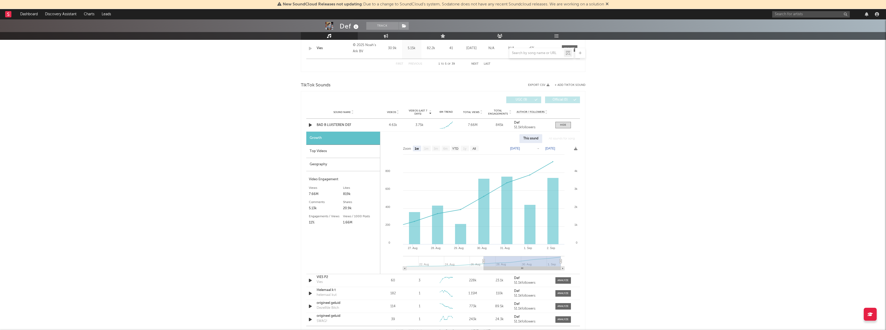
scroll to position [313, 0]
click at [382, 24] on button "Track" at bounding box center [382, 26] width 32 height 8
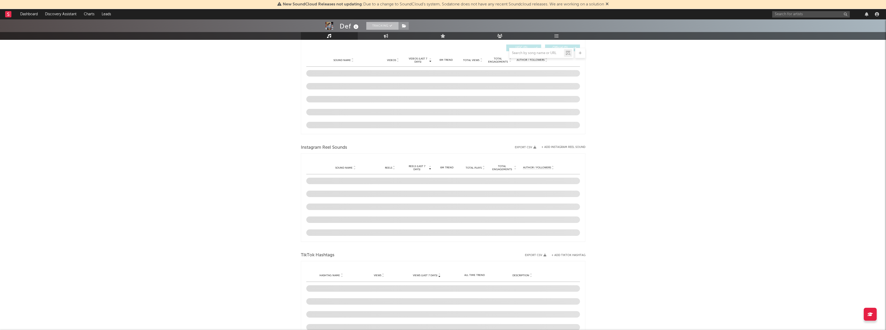
scroll to position [272, 0]
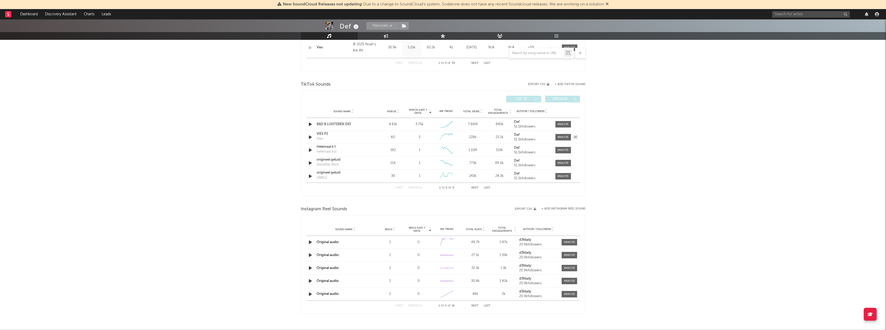
select select "6m"
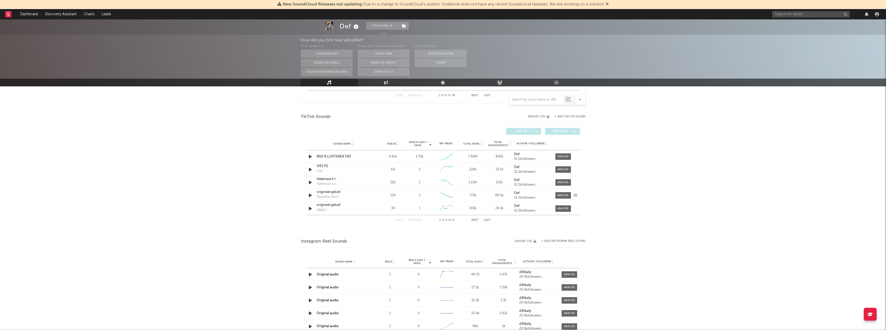
scroll to position [327, 0]
click at [347, 158] on div "BAD B LUISTEREN DEF" at bounding box center [344, 157] width 54 height 5
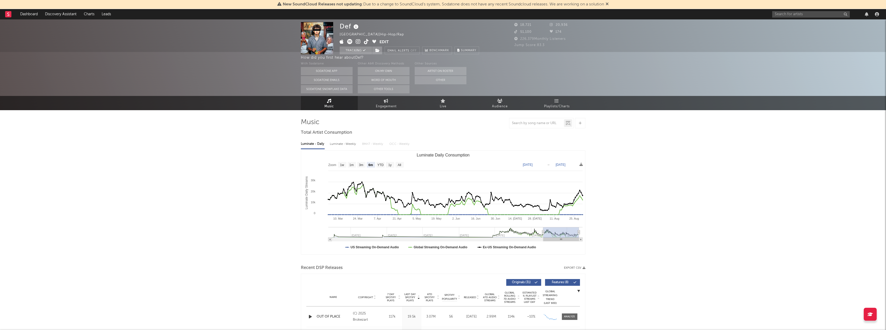
scroll to position [0, 0]
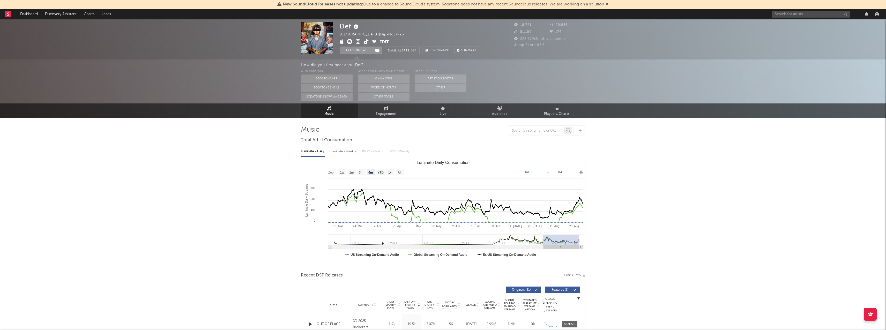
click at [344, 155] on div "Luminate - Weekly" at bounding box center [343, 151] width 27 height 9
select select "6m"
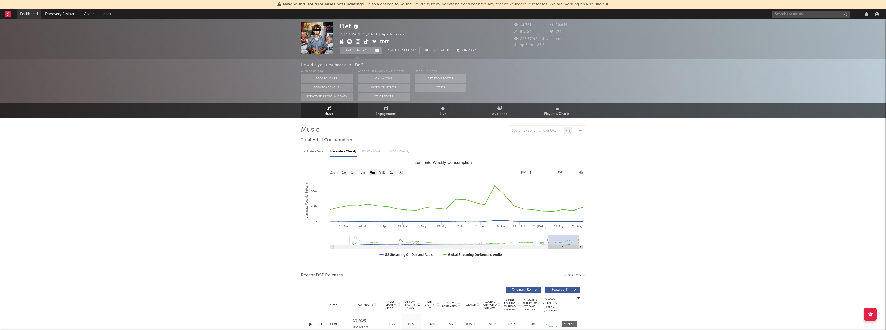
click at [37, 14] on link "Dashboard" at bounding box center [29, 14] width 25 height 10
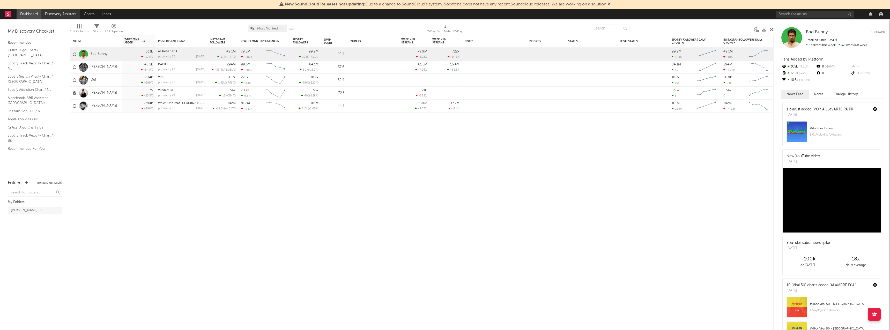
click at [58, 11] on link "Discovery Assistant" at bounding box center [60, 14] width 39 height 10
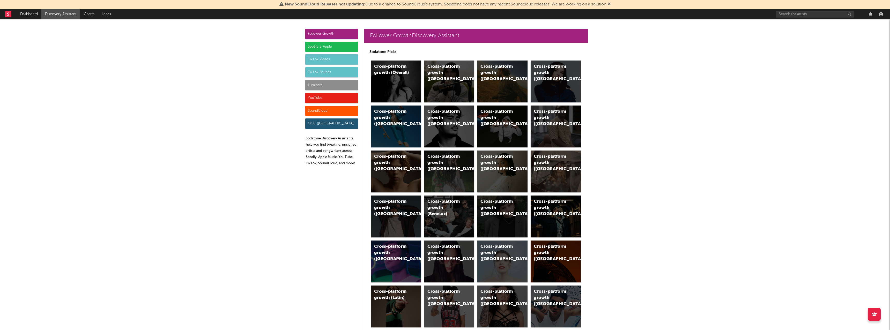
click at [337, 59] on div "TikTok Videos" at bounding box center [331, 59] width 53 height 10
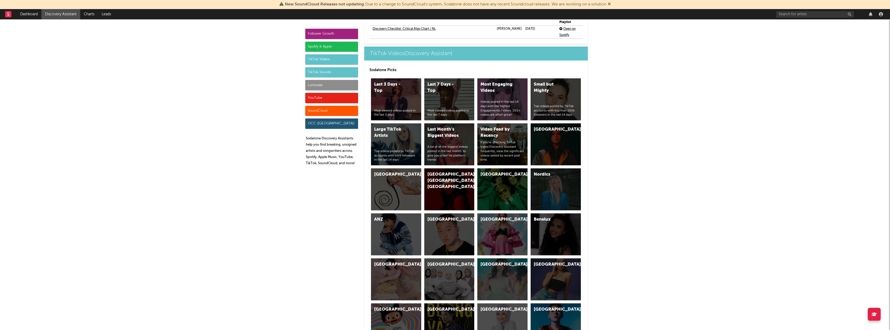
scroll to position [1222, 0]
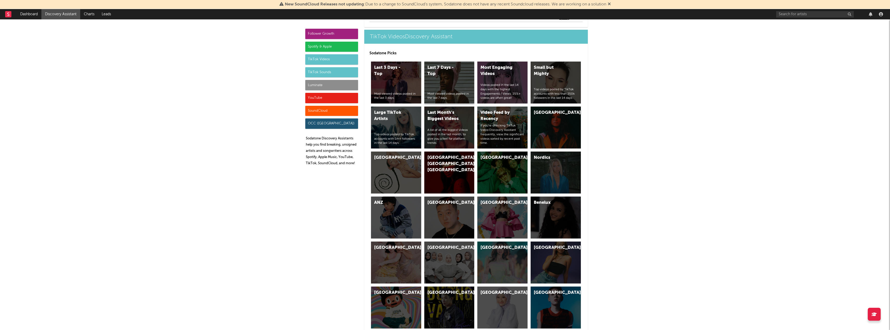
click at [435, 70] on div "Last 7 Days - Top" at bounding box center [444, 71] width 35 height 12
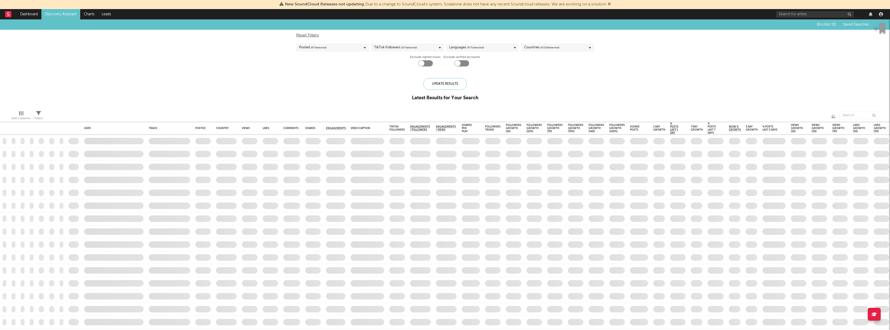
checkbox input "true"
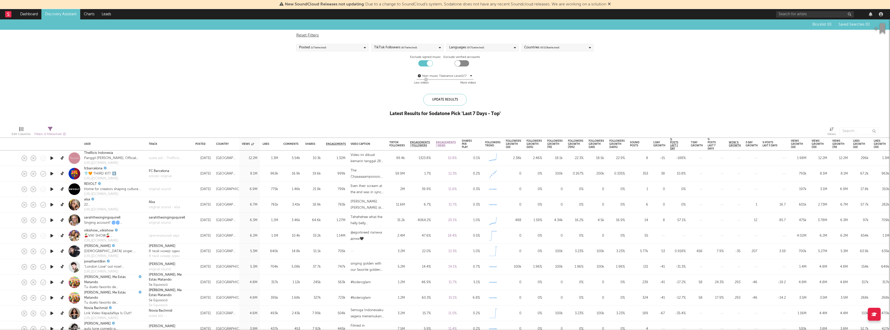
click at [472, 47] on span "( 0 / 71 selected)" at bounding box center [475, 47] width 17 height 6
click at [476, 56] on button "Select All" at bounding box center [482, 56] width 67 height 6
click at [471, 57] on button "Deselect All" at bounding box center [482, 56] width 67 height 6
click at [465, 82] on div "Dutch, Flemish" at bounding box center [486, 83] width 60 height 6
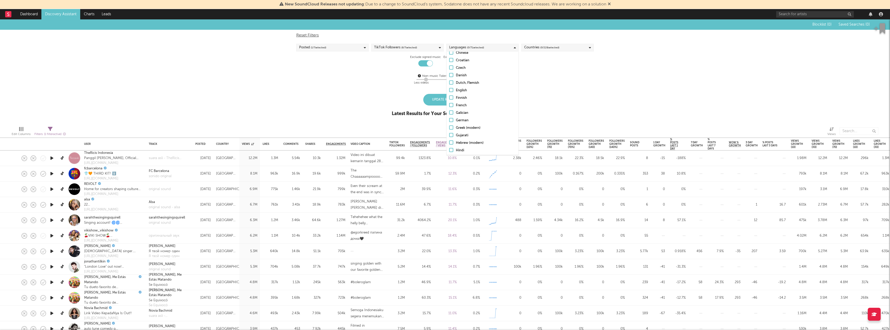
click at [449, 82] on input "Dutch, Flemish" at bounding box center [449, 83] width 0 height 6
click at [548, 100] on div "Blocklist ( 0 ) Saved Searches ( 0 ) Reset Filters Posted ( 1 / 7 selected) Tik…" at bounding box center [445, 70] width 890 height 103
click at [538, 52] on div "Reset Filters Posted ( 1 / 7 selected) TikTok Followers ( 6 / 7 selected) Langu…" at bounding box center [444, 59] width 303 height 59
click at [539, 48] on div "Countries ( 0 / 228 selected)" at bounding box center [541, 47] width 35 height 6
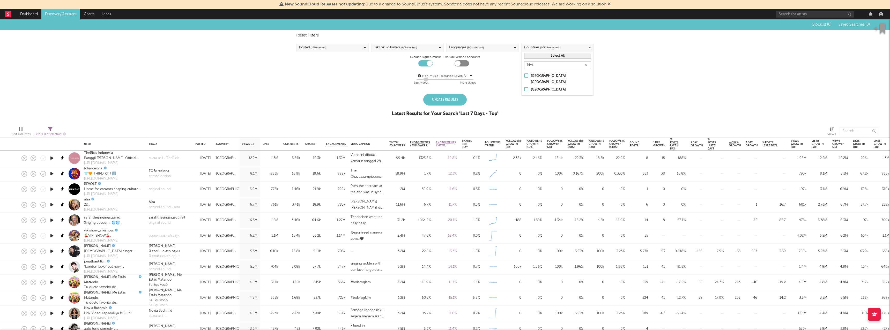
type input "Net"
click at [536, 87] on div "[GEOGRAPHIC_DATA]" at bounding box center [561, 90] width 60 height 6
click at [524, 87] on input "[GEOGRAPHIC_DATA]" at bounding box center [524, 90] width 0 height 6
click at [400, 48] on div "TikTok Followers ( 6 / 7 selected)" at bounding box center [395, 47] width 43 height 6
click at [355, 64] on div "Reset Filters Posted ( 1 / 7 selected) TikTok Followers ( 6 / 7 selected) Langu…" at bounding box center [444, 59] width 303 height 59
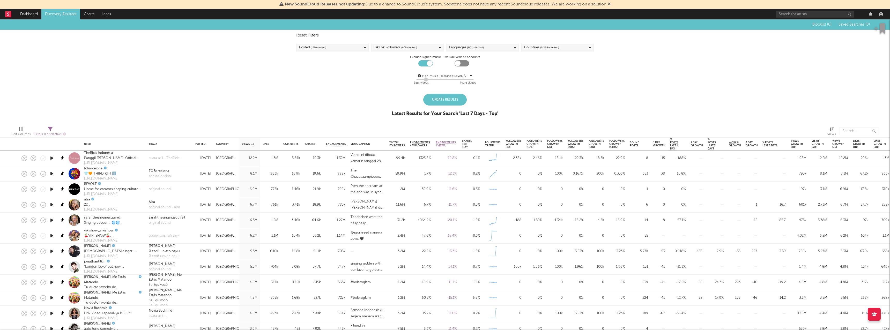
click at [359, 51] on div "Reset Filters Posted ( 1 / 7 selected) TikTok Followers ( 6 / 7 selected) Langu…" at bounding box center [444, 59] width 303 height 59
click at [360, 46] on div "Posted ( 1 / 7 selected)" at bounding box center [332, 48] width 72 height 8
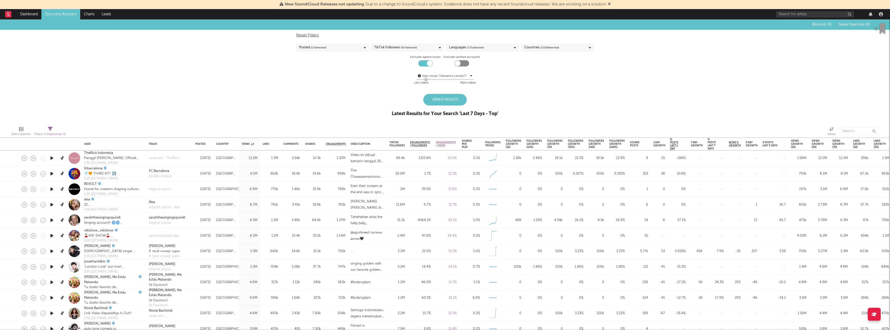
click at [442, 101] on div "Update Results" at bounding box center [444, 100] width 43 height 12
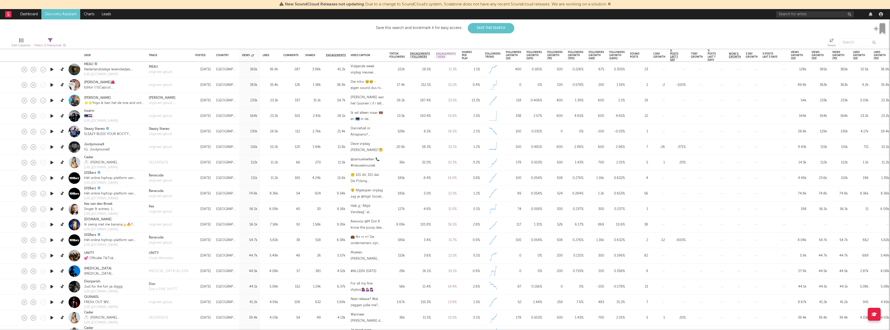
click at [243, 270] on div "44.5k" at bounding box center [250, 271] width 16 height 6
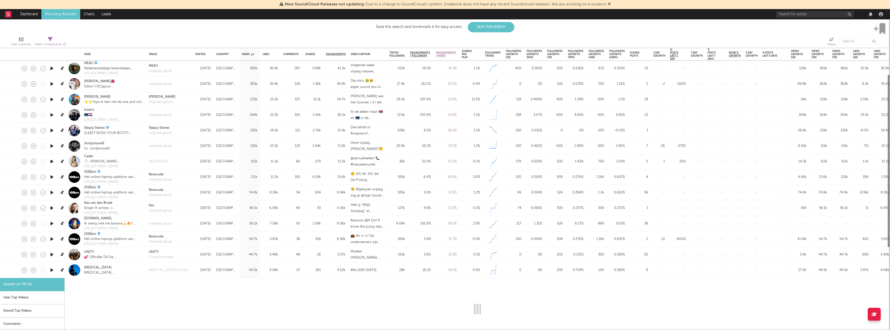
select select "1m"
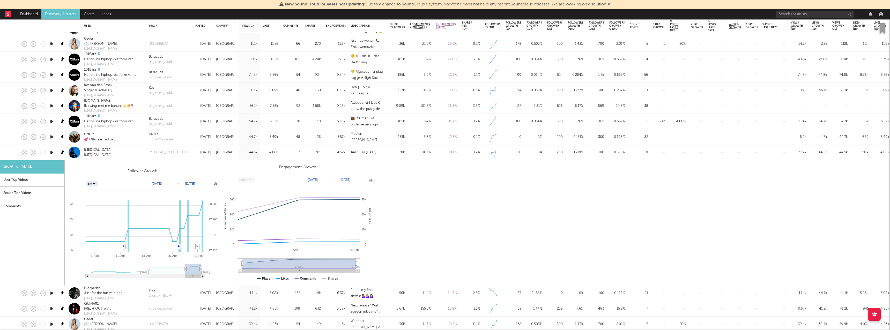
click at [81, 143] on div at bounding box center [74, 137] width 16 height 16
select select "1m"
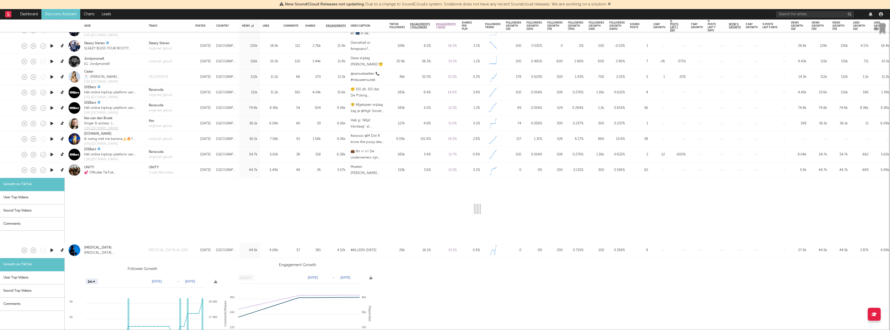
select select "1m"
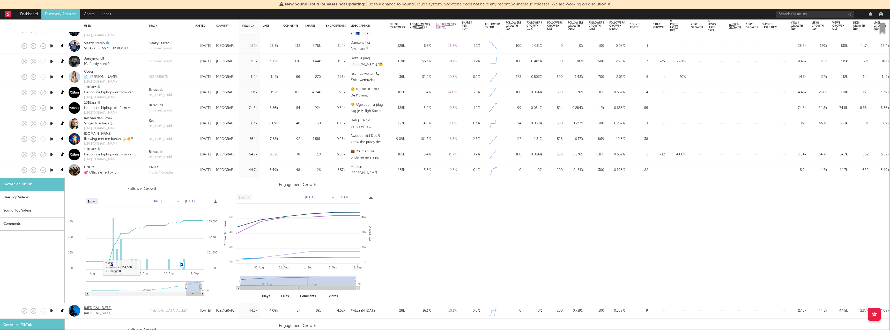
click at [84, 309] on link "Ismo" at bounding box center [97, 308] width 27 height 5
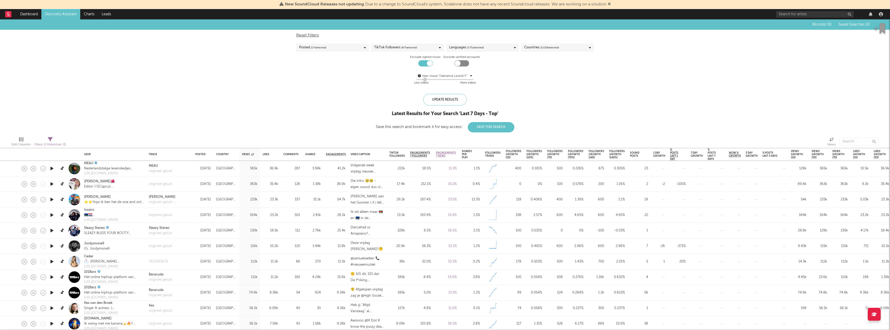
click at [425, 81] on div at bounding box center [425, 80] width 4 height 4
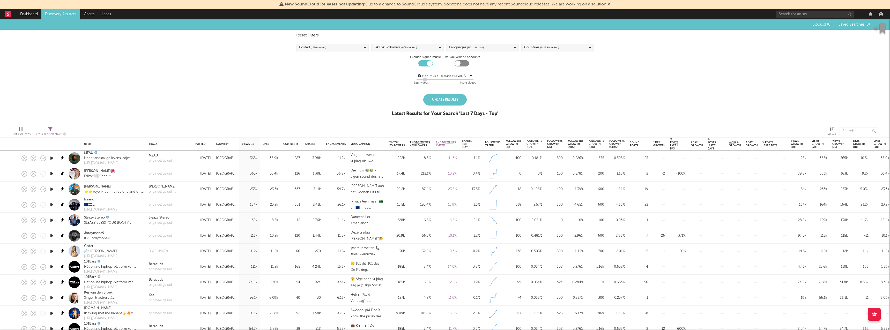
click at [400, 46] on div "TikTok Followers ( 6 / 7 selected)" at bounding box center [395, 47] width 43 height 6
click at [552, 45] on span "( 1 / 228 selected)" at bounding box center [549, 47] width 19 height 6
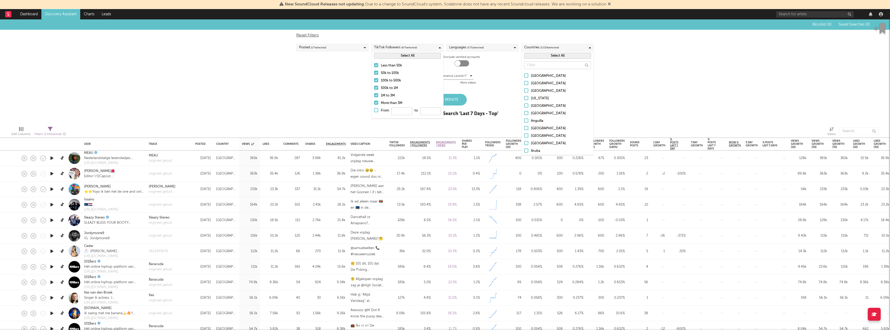
click at [341, 51] on div "Posted ( 1 / 7 selected)" at bounding box center [332, 48] width 72 height 8
click at [301, 100] on div at bounding box center [301, 102] width 4 height 4
click at [299, 100] on input "From 0 to 7" at bounding box center [299, 103] width 0 height 8
click at [302, 72] on div at bounding box center [301, 72] width 4 height 4
click at [299, 72] on input "Last 7 Days" at bounding box center [299, 72] width 0 height 6
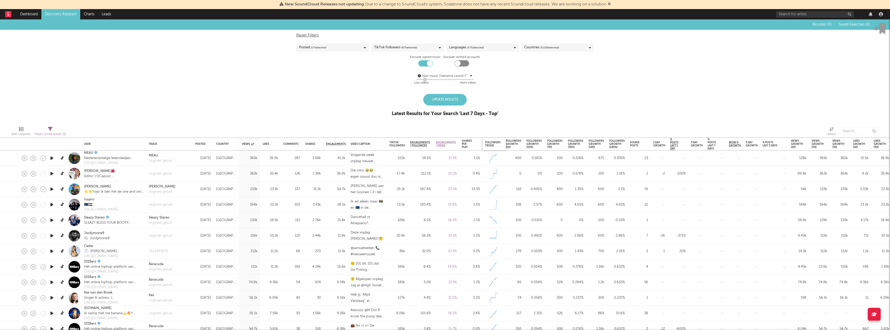
click at [496, 141] on div "Followers Trend" at bounding box center [493, 144] width 16 height 6
click at [459, 111] on div "Latest Results for Your Search ' Last 7 Days - Top '" at bounding box center [444, 114] width 107 height 6
click at [459, 107] on div "Update Results Latest Results for Your Search ' Last 7 Days - Top '" at bounding box center [444, 108] width 107 height 28
click at [436, 103] on div "Update Results" at bounding box center [444, 100] width 43 height 12
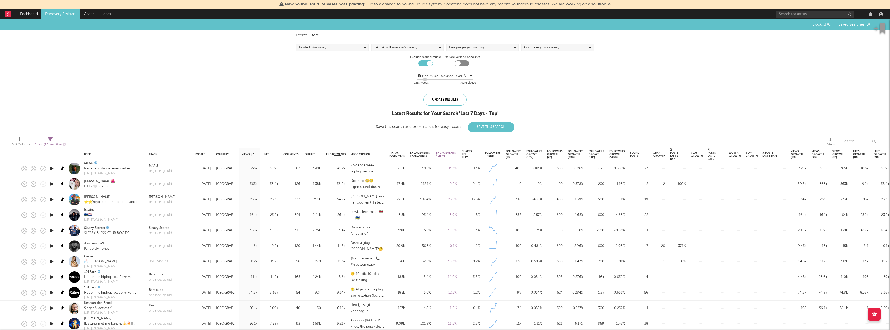
click at [48, 138] on icon at bounding box center [50, 139] width 5 height 5
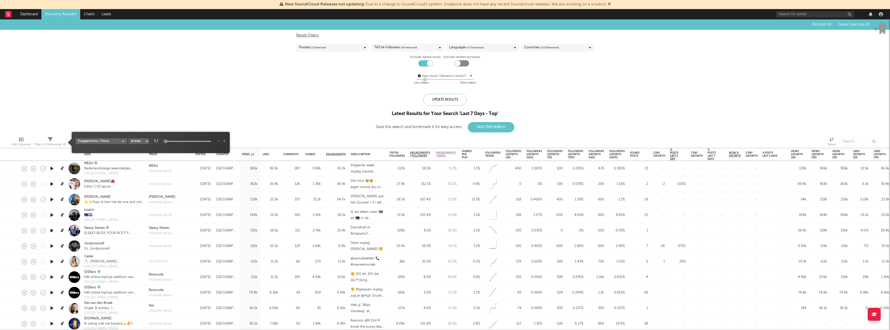
click at [125, 82] on div "Blocklist ( 0 ) Saved Searches ( 0 ) Reset Filters Posted ( 1 / 7 selected) Tik…" at bounding box center [445, 75] width 890 height 113
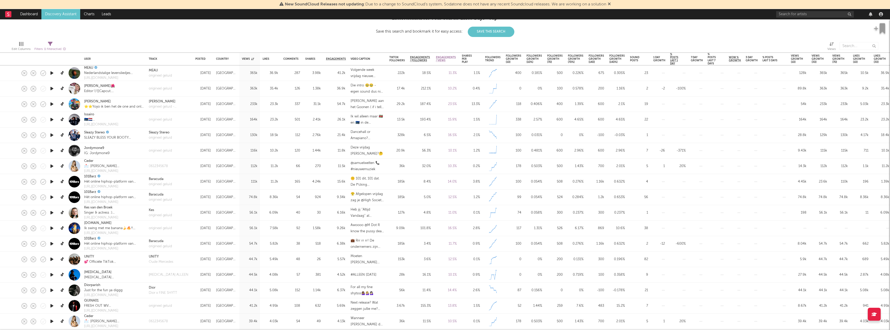
click at [53, 57] on div at bounding box center [51, 59] width 5 height 11
click at [53, 49] on span "( 1 filter active)" at bounding box center [53, 49] width 18 height 3
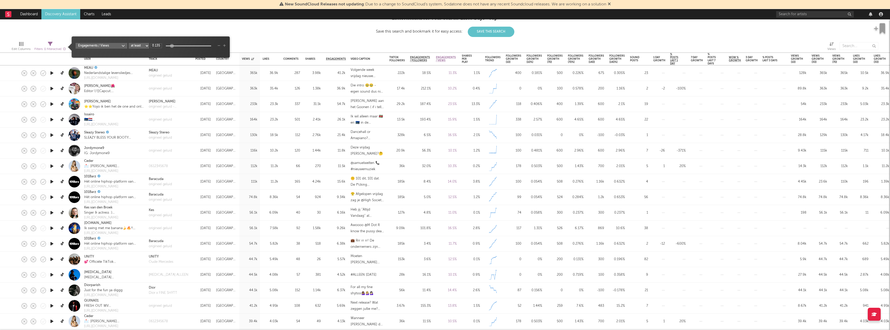
type input "0.136"
drag, startPoint x: 165, startPoint y: 48, endPoint x: 178, endPoint y: 48, distance: 12.4
click at [174, 48] on div at bounding box center [172, 46] width 4 height 4
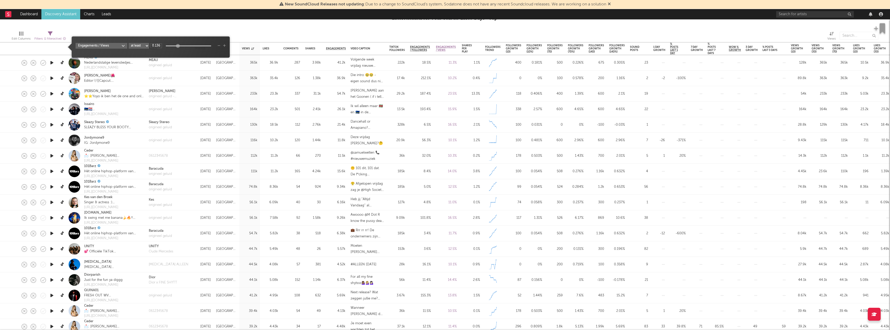
click at [255, 37] on div at bounding box center [256, 35] width 373 height 13
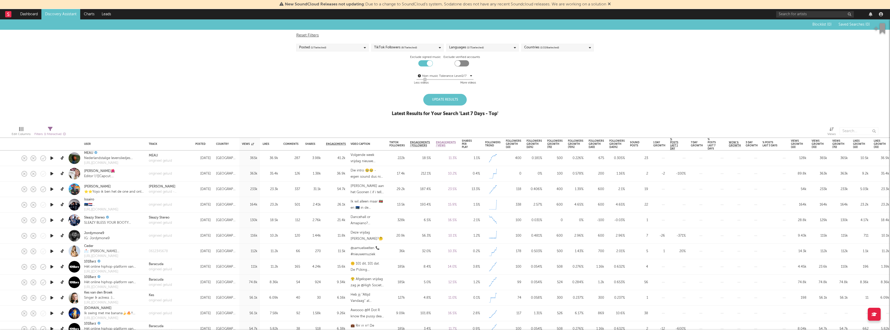
click at [18, 126] on div "Edit Columns" at bounding box center [21, 132] width 19 height 15
click at [22, 127] on div at bounding box center [21, 129] width 4 height 4
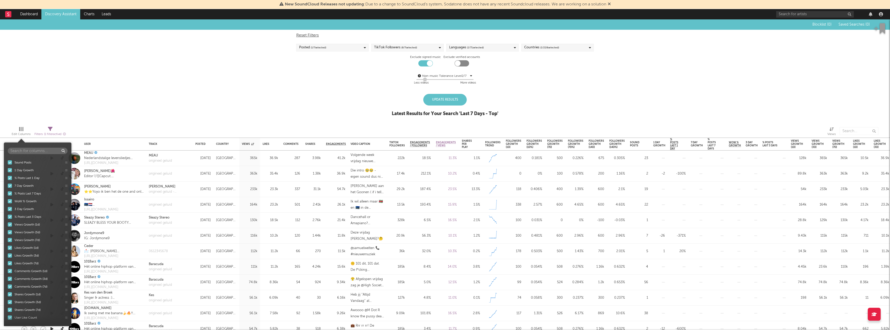
scroll to position [164, 0]
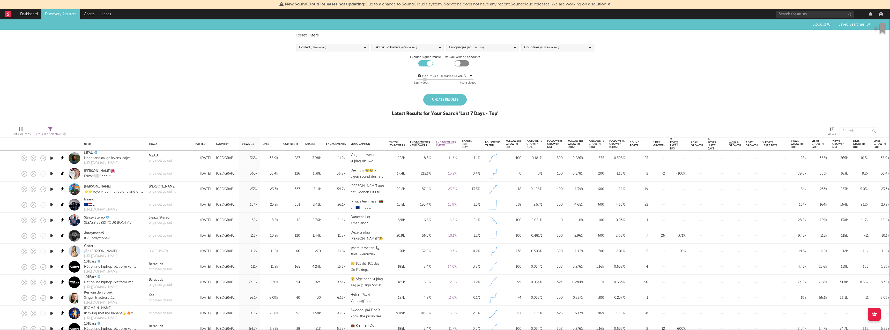
click at [449, 99] on div "Update Results" at bounding box center [444, 100] width 43 height 12
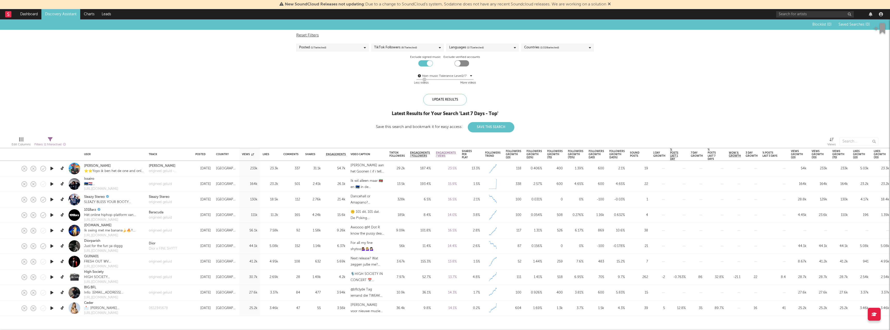
click at [422, 80] on div at bounding box center [424, 80] width 4 height 4
drag, startPoint x: 423, startPoint y: 79, endPoint x: 419, endPoint y: 81, distance: 3.8
click at [419, 81] on div at bounding box center [420, 80] width 4 height 4
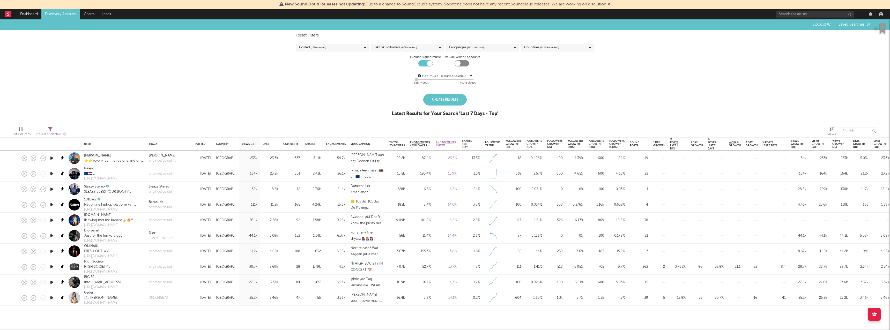
click at [453, 99] on div "Update Results" at bounding box center [444, 100] width 43 height 12
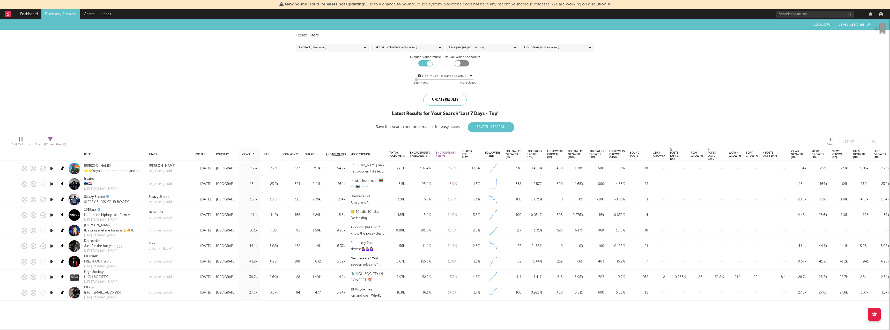
click at [413, 42] on div "Reset Filters Posted ( 1 / 7 selected) TikTok Followers ( 6 / 7 selected) Langu…" at bounding box center [444, 59] width 303 height 59
click at [411, 48] on span "( 6 / 7 selected)" at bounding box center [409, 47] width 16 height 6
click at [379, 73] on label "50k to 100k" at bounding box center [407, 73] width 67 height 6
click at [374, 73] on input "50k to 100k" at bounding box center [374, 73] width 0 height 6
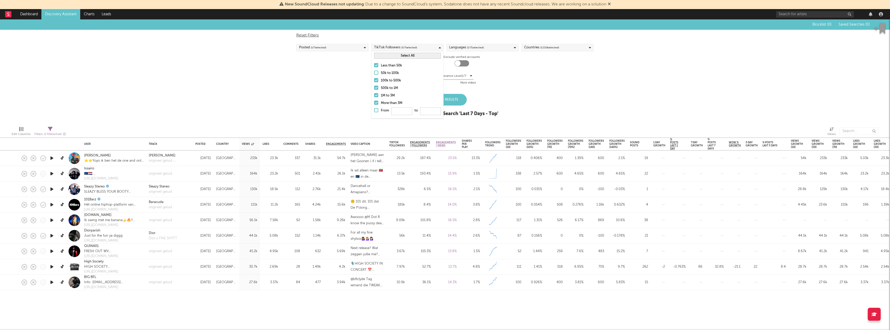
click at [378, 79] on label "100k to 500k" at bounding box center [407, 81] width 67 height 6
click at [374, 79] on input "100k to 500k" at bounding box center [374, 81] width 0 height 6
click at [378, 85] on label "500k to 1M" at bounding box center [407, 88] width 67 height 6
click at [374, 85] on input "500k to 1M" at bounding box center [374, 88] width 0 height 6
click at [377, 93] on label "1M to 3M" at bounding box center [407, 96] width 67 height 6
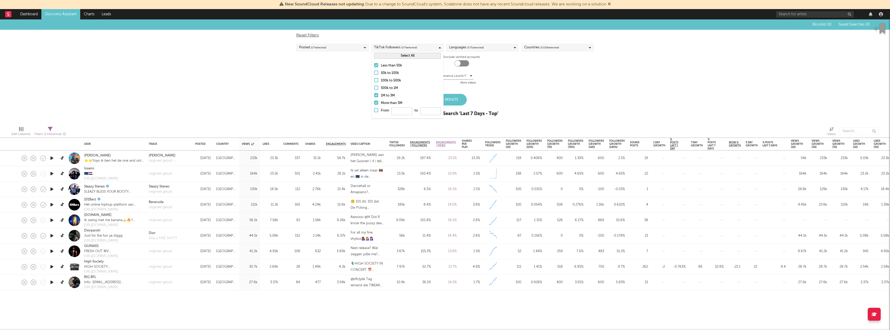
click at [374, 93] on input "1M to 3M" at bounding box center [374, 96] width 0 height 6
click at [376, 103] on div at bounding box center [376, 103] width 4 height 4
click at [374, 103] on input "More than 3M" at bounding box center [374, 103] width 0 height 6
click at [485, 94] on div "Update Results Latest Results for Your Search ' Last 7 Days - Top '" at bounding box center [444, 108] width 107 height 28
click at [110, 242] on div "https://diorofficial.lnk.to/1plus1" at bounding box center [103, 240] width 39 height 5
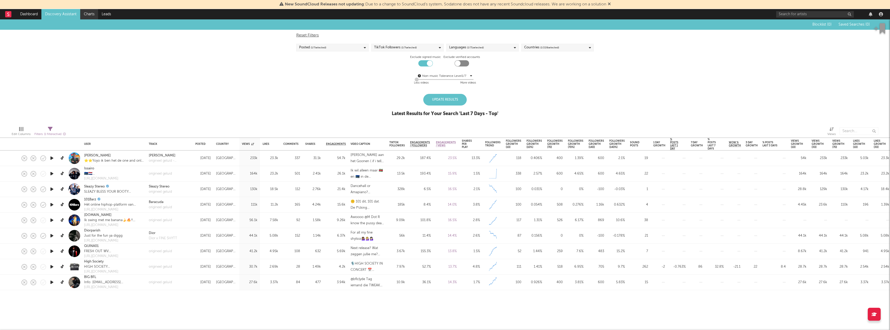
click at [85, 15] on link "Charts" at bounding box center [89, 14] width 18 height 10
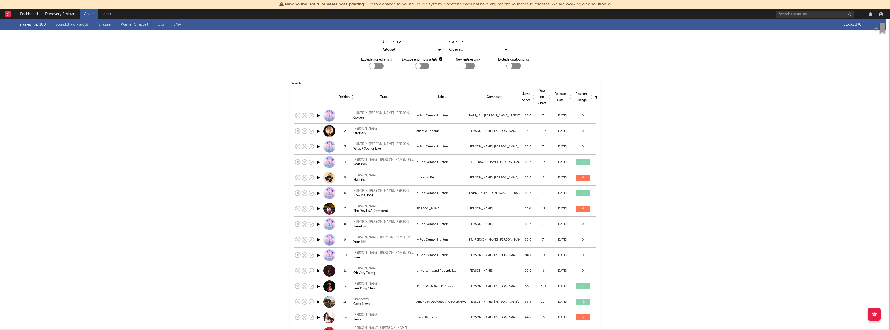
click at [298, 63] on div "Exclude signed artists Exclude enormous artists New entries only Exclude catalo…" at bounding box center [445, 61] width 890 height 16
click at [388, 94] on div "Track" at bounding box center [384, 97] width 60 height 6
click at [321, 84] on input "text" at bounding box center [319, 84] width 34 height 4
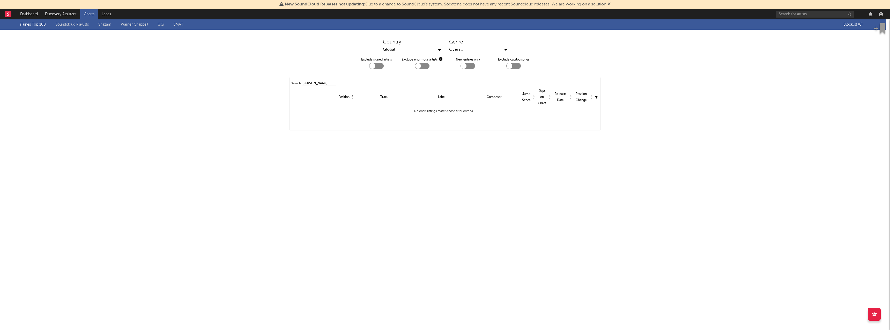
click at [302, 82] on input "luca St" at bounding box center [319, 84] width 34 height 4
type input "[PERSON_NAME]"
click at [312, 83] on input "[PERSON_NAME]" at bounding box center [319, 84] width 34 height 4
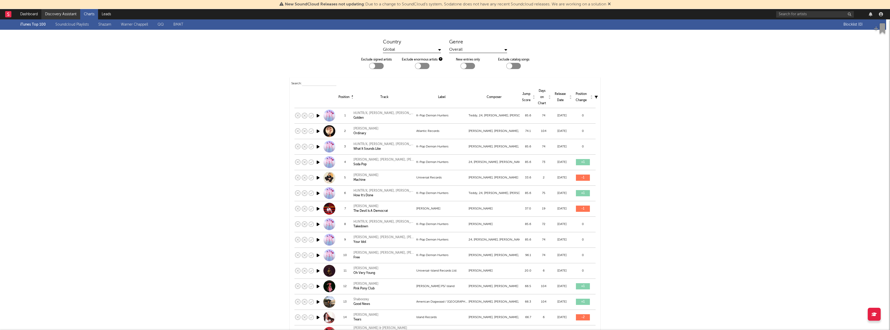
click at [56, 12] on link "Discovery Assistant" at bounding box center [60, 14] width 39 height 10
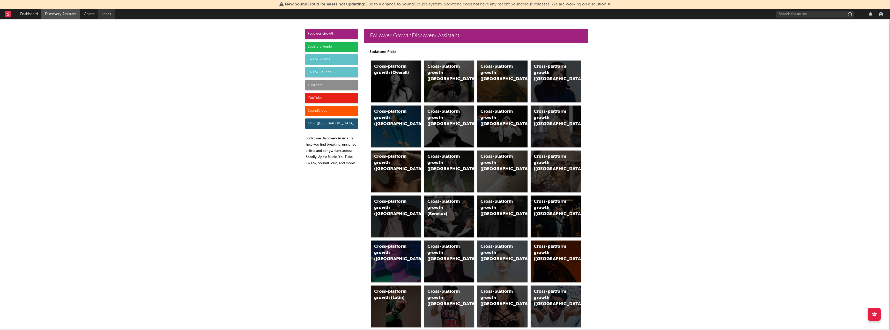
click at [110, 16] on link "Leads" at bounding box center [106, 14] width 17 height 10
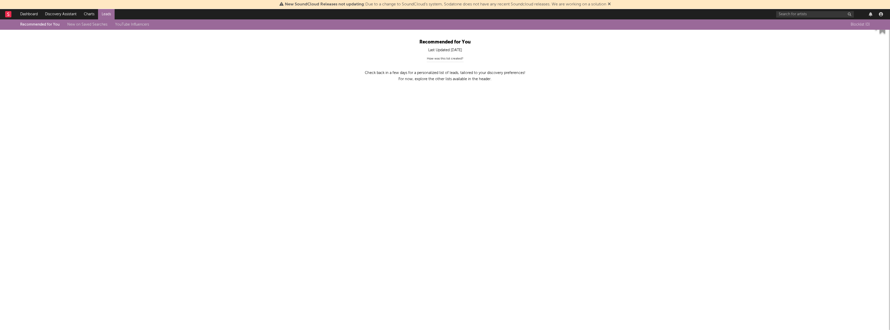
click at [84, 28] on div "Recommended for You New on Saved Searches YouTube Influencers Blocklist ( 0 )" at bounding box center [445, 24] width 890 height 10
click at [85, 25] on link "New on Saved Searches" at bounding box center [87, 25] width 40 height 4
click at [56, 11] on link "Discovery Assistant" at bounding box center [60, 14] width 39 height 10
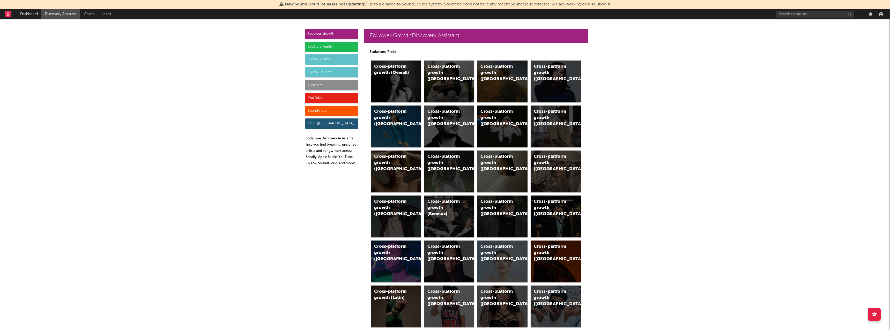
click at [318, 73] on div "TikTok Sounds" at bounding box center [331, 72] width 53 height 10
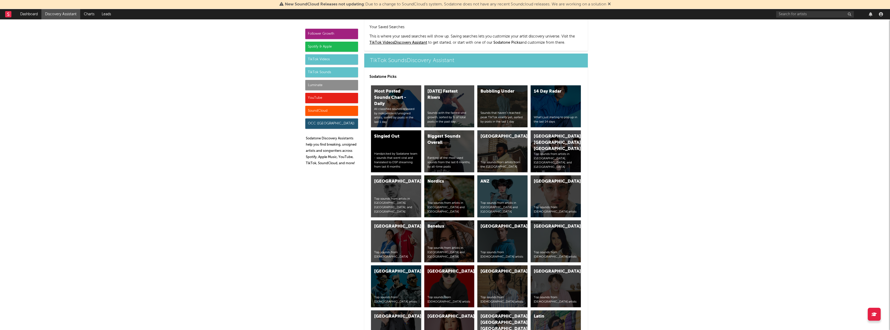
scroll to position [1740, 0]
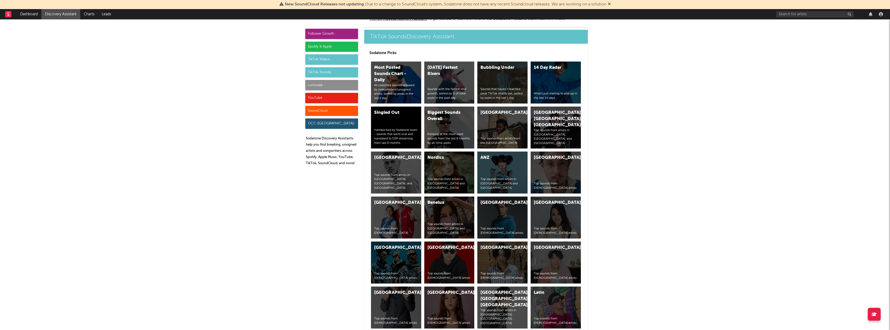
click at [327, 66] on div "Follower Growth Spotify & Apple TikTok Videos TikTok Sounds Luminate YouTube So…" at bounding box center [331, 99] width 53 height 141
click at [328, 59] on div "TikTok Videos" at bounding box center [331, 59] width 53 height 10
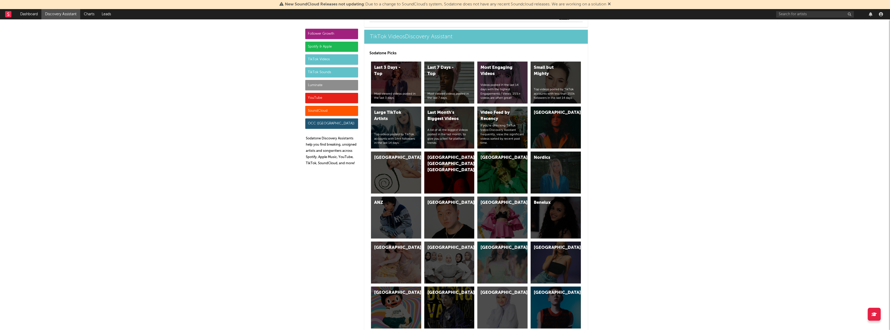
click at [331, 35] on div "Follower Growth" at bounding box center [331, 34] width 53 height 10
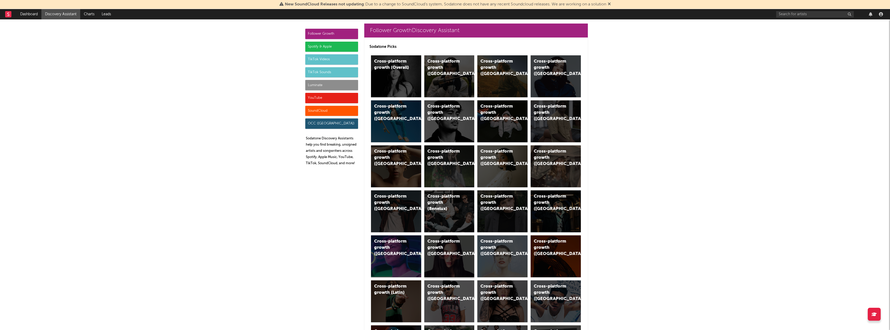
scroll to position [0, 0]
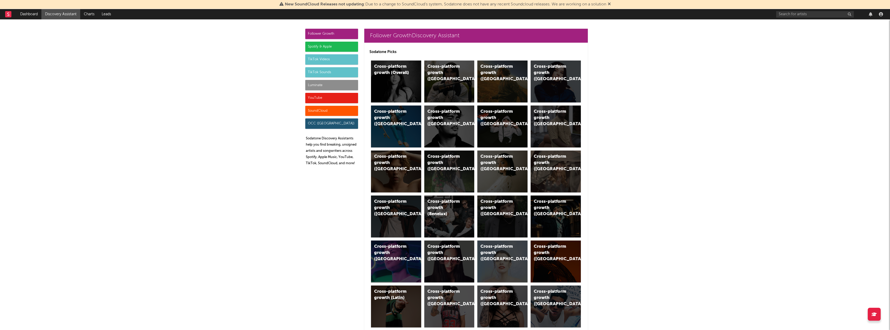
click at [344, 59] on div "TikTok Videos" at bounding box center [331, 59] width 53 height 10
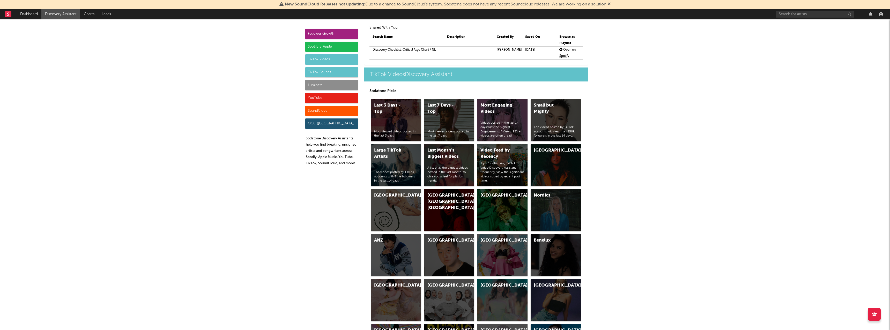
scroll to position [1222, 0]
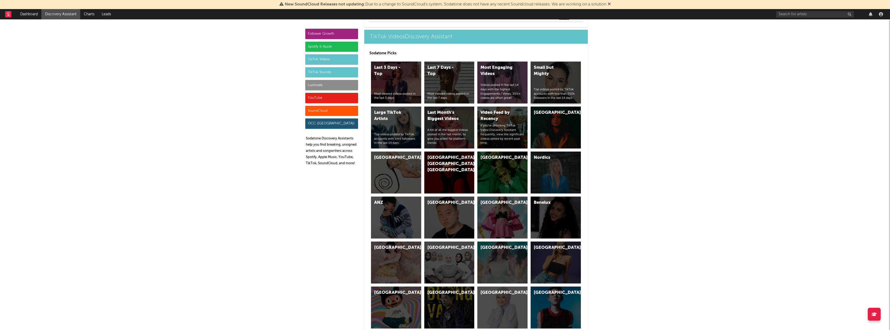
click at [547, 74] on div "Small but Mighty" at bounding box center [550, 71] width 35 height 12
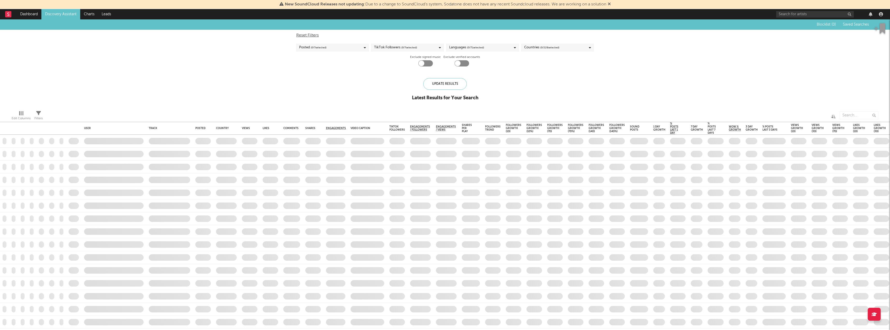
checkbox input "true"
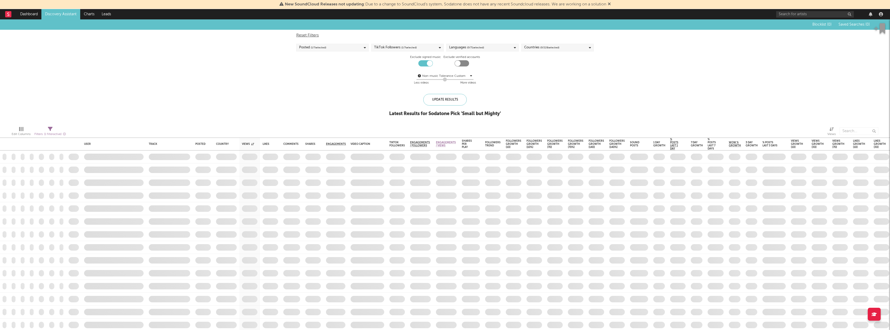
click at [547, 74] on div "Non-music Tolerance: Custom 4 Less videos More videos" at bounding box center [444, 79] width 297 height 13
click at [547, 42] on div "Reset Filters Posted ( 1 / 7 selected) TikTok Followers ( 1 / 7 selected) Langu…" at bounding box center [444, 59] width 303 height 59
click at [539, 59] on div "Reset Filters Posted ( 1 / 7 selected) TikTok Followers ( 1 / 7 selected) Langu…" at bounding box center [444, 59] width 303 height 59
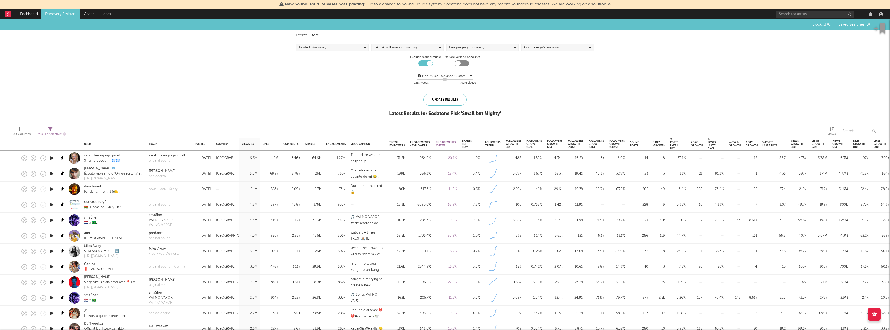
click at [540, 41] on div "Reset Filters Posted ( 1 / 7 selected) TikTok Followers ( 1 / 7 selected) Langu…" at bounding box center [444, 59] width 303 height 59
click at [540, 42] on div "Reset Filters Posted ( 1 / 7 selected) TikTok Followers ( 1 / 7 selected) Langu…" at bounding box center [444, 59] width 303 height 59
click at [534, 46] on div "Countries ( 0 / 228 selected)" at bounding box center [541, 47] width 35 height 6
type input "[GEOGRAPHIC_DATA]"
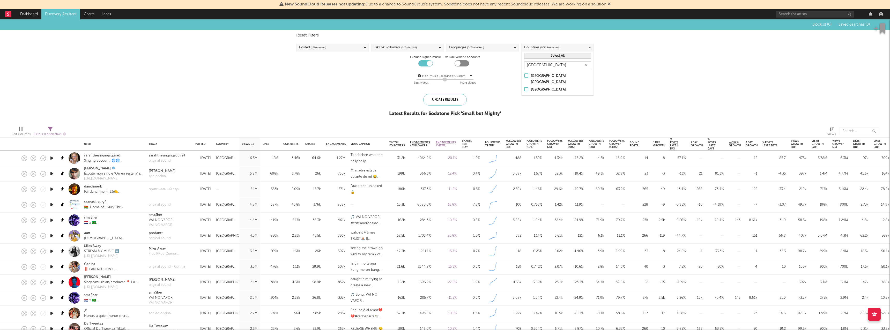
click at [539, 87] on div "[GEOGRAPHIC_DATA]" at bounding box center [561, 90] width 60 height 6
click at [524, 87] on input "[GEOGRAPHIC_DATA]" at bounding box center [524, 90] width 0 height 6
click at [416, 46] on span "( 1 / 7 selected)" at bounding box center [409, 47] width 16 height 6
click at [484, 76] on div "Non-music Tolerance: Custom 4 Less videos More videos" at bounding box center [444, 79] width 297 height 13
click at [441, 99] on div "Update Results" at bounding box center [444, 100] width 43 height 12
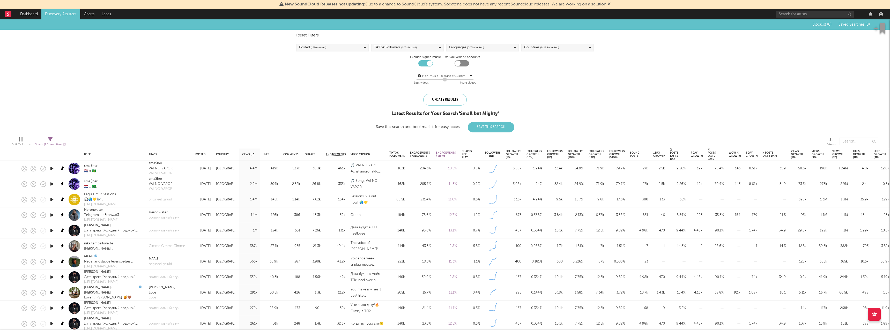
click at [309, 44] on div "Posted ( 1 / 7 selected)" at bounding box center [332, 48] width 72 height 8
click at [390, 42] on div "Reset Filters Posted ( 1 / 7 selected) TikTok Followers ( 1 / 7 selected) Langu…" at bounding box center [444, 59] width 303 height 59
click at [389, 46] on div "TikTok Followers ( 1 / 7 selected)" at bounding box center [395, 47] width 43 height 6
click at [463, 49] on div "Languages ( 0 / 71 selected)" at bounding box center [466, 47] width 35 height 6
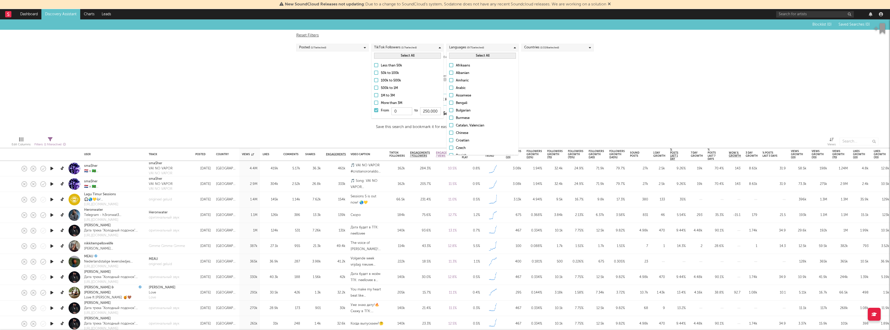
click at [553, 80] on div "Non-music Tolerance: Custom 4 Less videos More videos" at bounding box center [444, 79] width 297 height 13
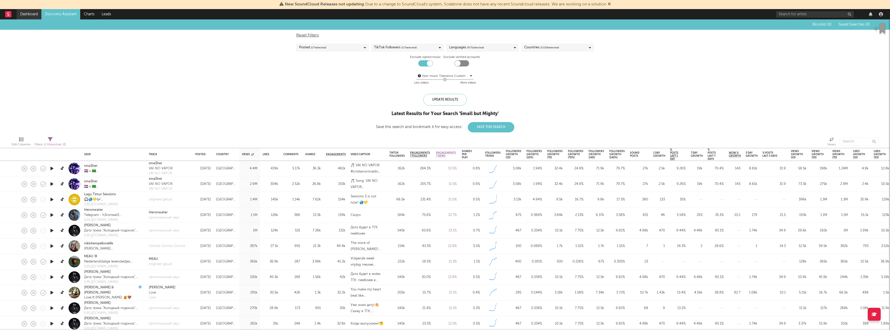
click at [35, 19] on link "Dashboard" at bounding box center [29, 14] width 25 height 10
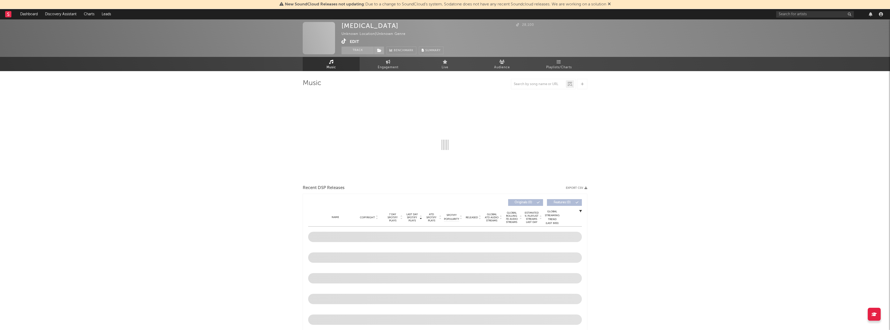
select select "1w"
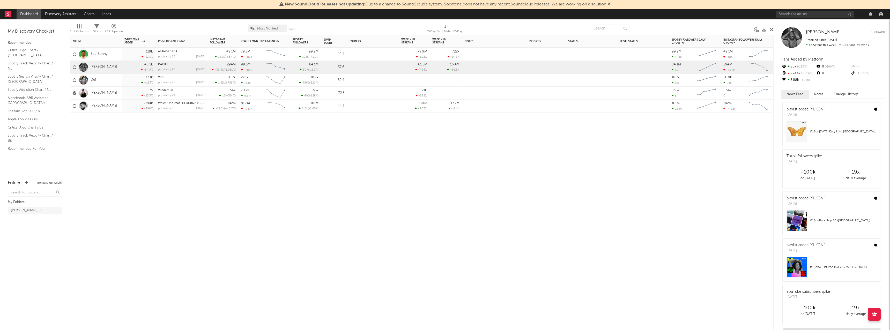
click at [76, 96] on div at bounding box center [83, 92] width 14 height 9
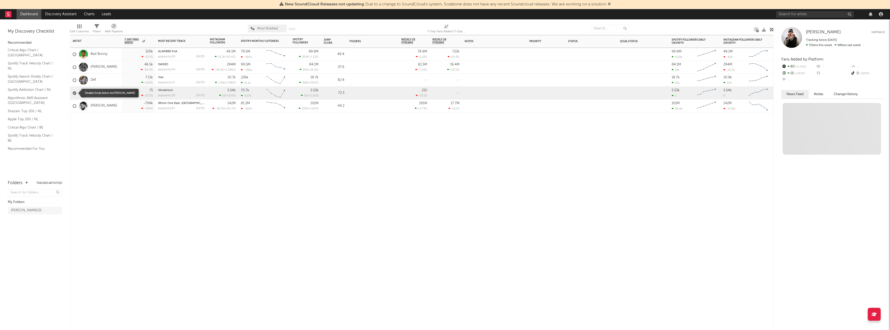
click at [75, 94] on div at bounding box center [75, 93] width 4 height 4
click at [73, 94] on input "checkbox" at bounding box center [73, 93] width 0 height 5
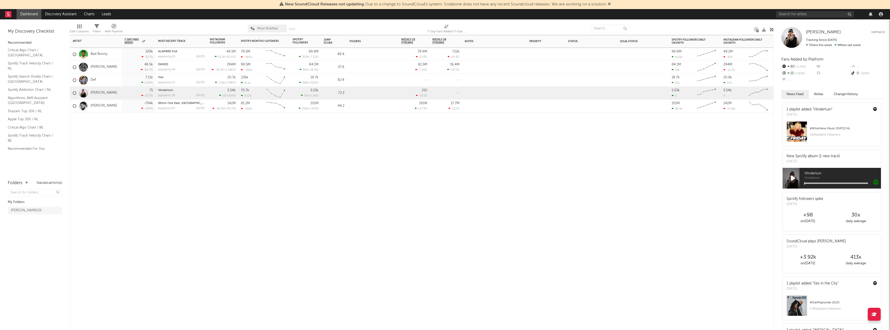
click at [110, 91] on div "[PERSON_NAME]" at bounding box center [96, 93] width 52 height 13
click at [241, 91] on div "70.7k" at bounding box center [245, 90] width 8 height 3
click at [166, 92] on div "Vlindertuin popularity: 29 [DATE]" at bounding box center [181, 93] width 47 height 13
click at [166, 90] on link "Vlindertuin" at bounding box center [165, 90] width 15 height 3
click at [95, 93] on link "[PERSON_NAME]" at bounding box center [104, 93] width 27 height 4
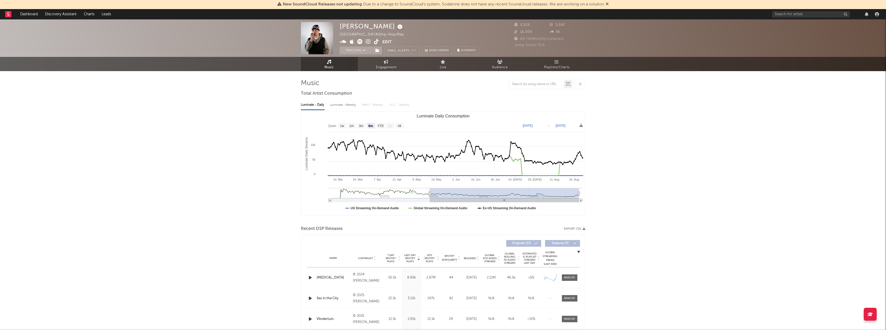
click at [342, 122] on rect "Luminate Daily Consumption" at bounding box center [443, 163] width 284 height 103
click at [343, 122] on rect "Luminate Daily Consumption" at bounding box center [443, 163] width 284 height 103
click at [343, 124] on text "1w" at bounding box center [342, 126] width 4 height 4
select select "1w"
type input "[DATE]"
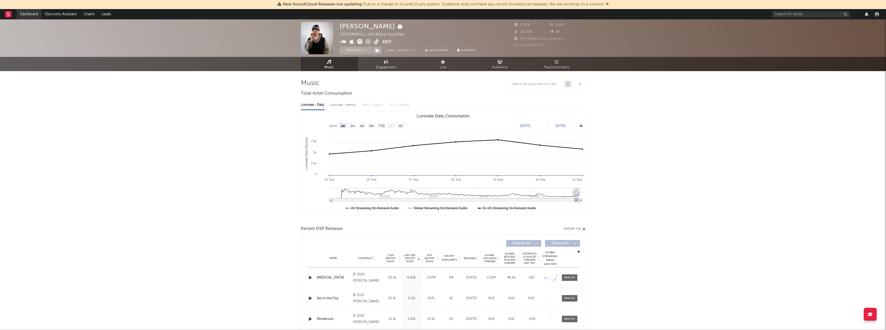
click at [29, 17] on link "Dashboard" at bounding box center [29, 14] width 25 height 10
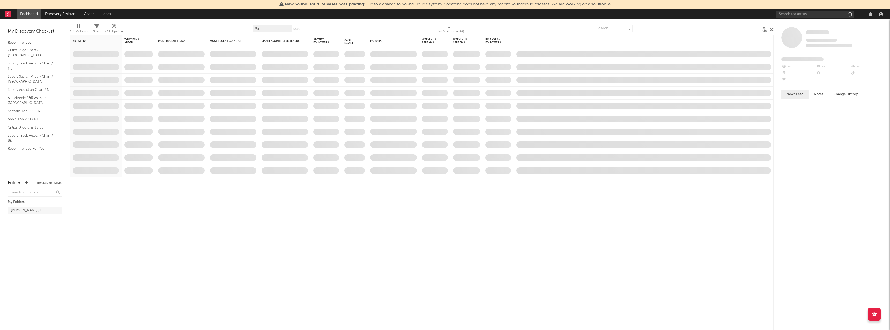
click at [51, 7] on div "New SoundCloud Releases not updating : Due to a change to SoundCloud's system, …" at bounding box center [445, 4] width 890 height 9
click at [63, 24] on div "My Discovery Checklist Recommended Critical Algo Chart / NL Spotify Track Veloc…" at bounding box center [35, 96] width 70 height 155
click at [71, 14] on link "Discovery Assistant" at bounding box center [60, 14] width 39 height 10
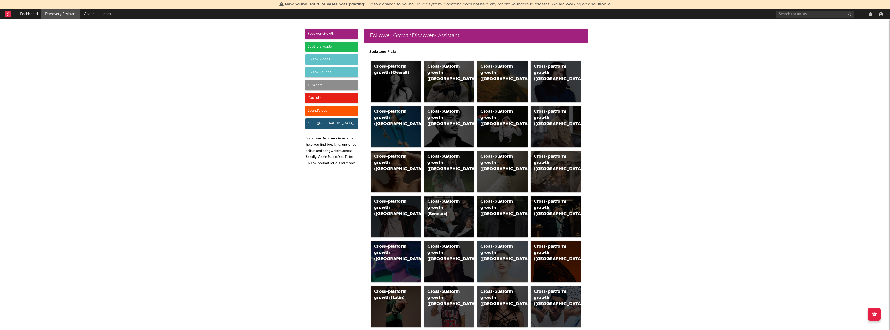
click at [334, 61] on div "TikTok Videos" at bounding box center [331, 59] width 53 height 10
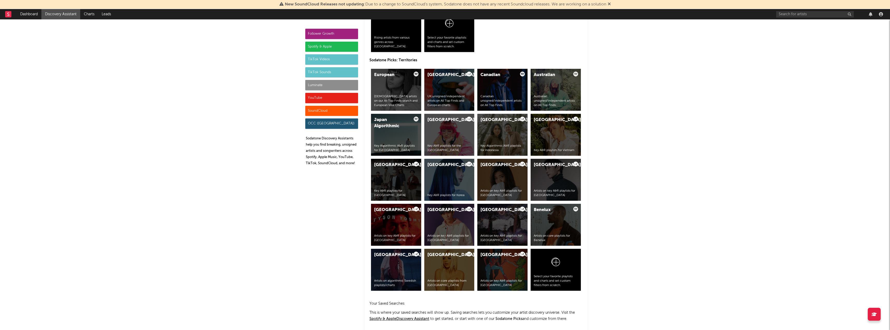
scroll to position [1222, 0]
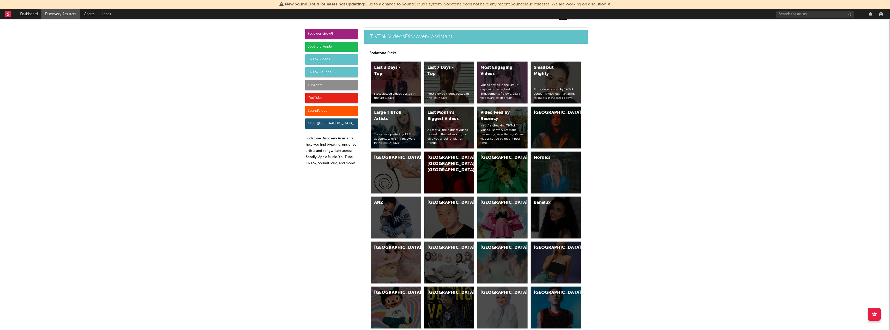
click at [447, 76] on div "Last 7 Days - Top" at bounding box center [444, 71] width 35 height 12
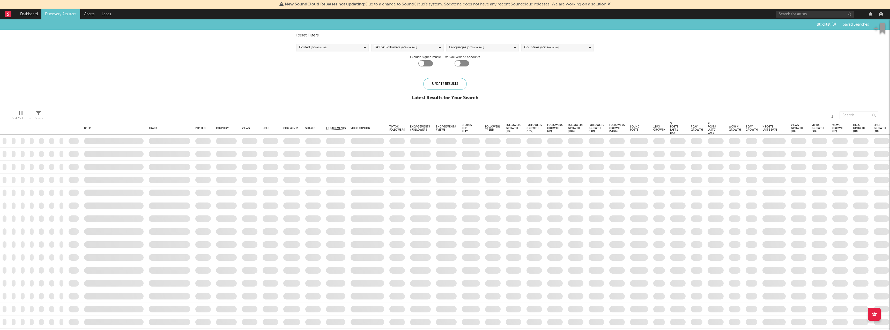
checkbox input "true"
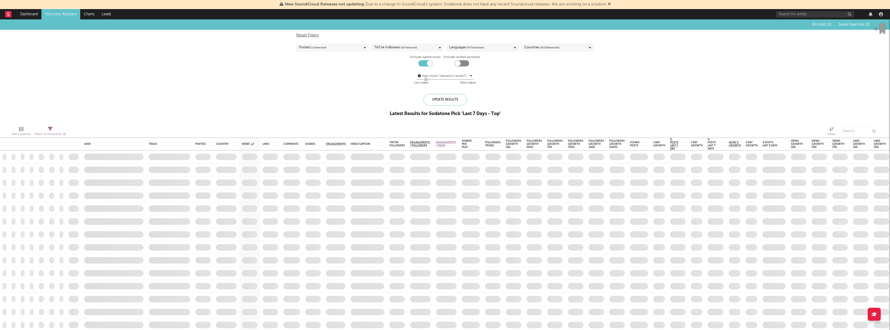
click at [416, 47] on span "( 6 / 7 selected)" at bounding box center [409, 47] width 16 height 6
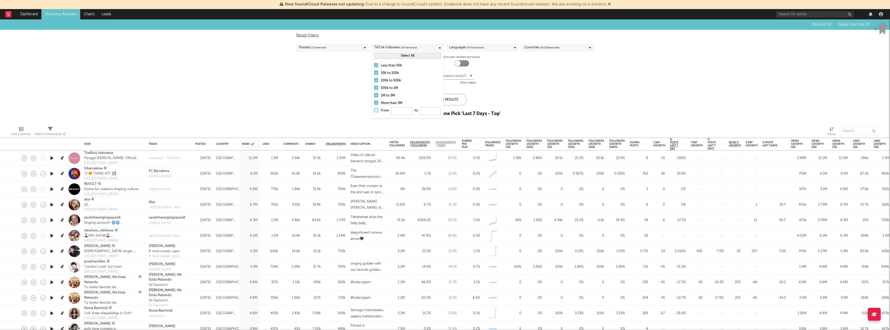
click at [382, 103] on div "More than 3M" at bounding box center [411, 103] width 60 height 6
click at [374, 103] on input "More than 3M" at bounding box center [374, 103] width 0 height 6
click at [382, 96] on div "1M to 3M" at bounding box center [411, 96] width 60 height 6
click at [374, 96] on input "1M to 3M" at bounding box center [374, 96] width 0 height 6
click at [383, 93] on div "1M to 3M" at bounding box center [411, 96] width 60 height 6
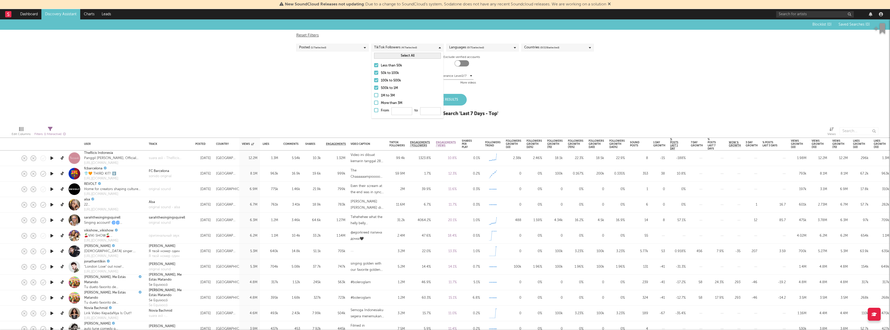
click at [374, 93] on input "1M to 3M" at bounding box center [374, 96] width 0 height 6
click at [386, 89] on div "500k to 1M" at bounding box center [411, 88] width 60 height 6
click at [374, 89] on input "500k to 1M" at bounding box center [374, 88] width 0 height 6
click at [386, 88] on div "500k to 1M" at bounding box center [411, 88] width 60 height 6
click at [374, 88] on input "500k to 1M" at bounding box center [374, 88] width 0 height 6
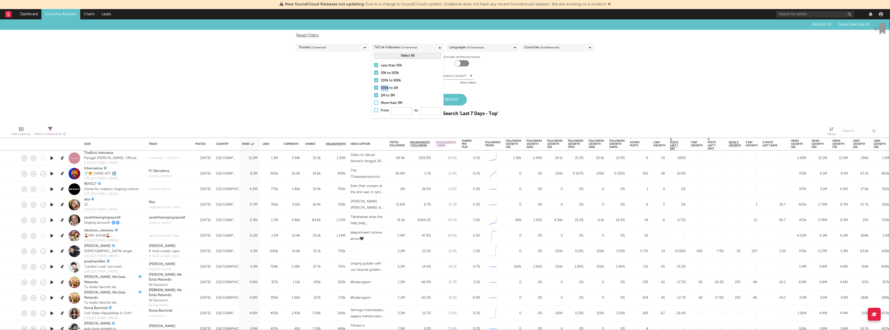
click at [387, 87] on div "500k to 1M" at bounding box center [411, 88] width 60 height 6
click at [374, 87] on input "500k to 1M" at bounding box center [374, 88] width 0 height 6
click at [385, 94] on div "1M to 3M" at bounding box center [411, 96] width 60 height 6
click at [374, 94] on input "1M to 3M" at bounding box center [374, 96] width 0 height 6
click at [386, 79] on div "100k to 500k" at bounding box center [411, 81] width 60 height 6
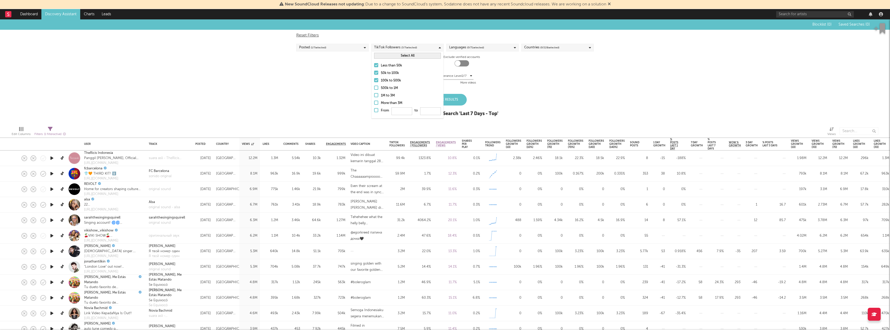
click at [374, 79] on input "100k to 500k" at bounding box center [374, 81] width 0 height 6
click at [492, 73] on div "Non-music Tolerance: Level 2 / 7 2 Less videos More videos" at bounding box center [444, 79] width 297 height 13
click at [464, 49] on div "Languages ( 0 / 71 selected)" at bounding box center [466, 47] width 35 height 6
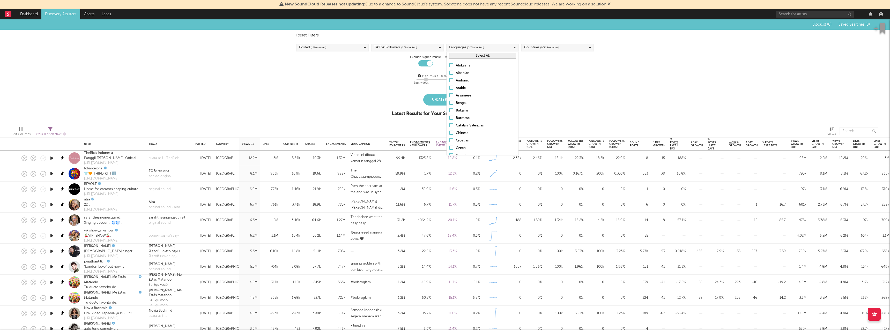
click at [477, 56] on button "Select All" at bounding box center [482, 56] width 67 height 6
click at [477, 56] on button "Deselect All" at bounding box center [482, 56] width 67 height 6
click at [477, 56] on button "Select All" at bounding box center [482, 56] width 67 height 6
click at [473, 60] on div "Afrikaans Albanian Amharic Arabic Assamese Bengali Bulgarian Burmese Catalan, V…" at bounding box center [482, 331] width 72 height 543
click at [475, 57] on button "Deselect All" at bounding box center [482, 56] width 67 height 6
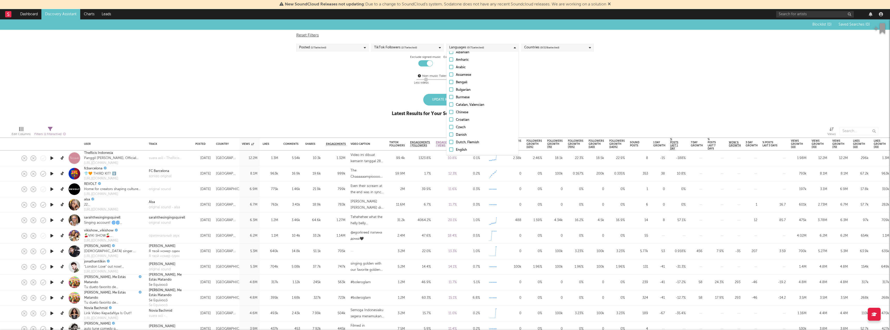
scroll to position [21, 0]
click at [549, 95] on div "Blocklist ( 0 ) Saved Searches ( 0 ) Reset Filters Posted ( 1 / 7 selected) Tik…" at bounding box center [445, 70] width 890 height 103
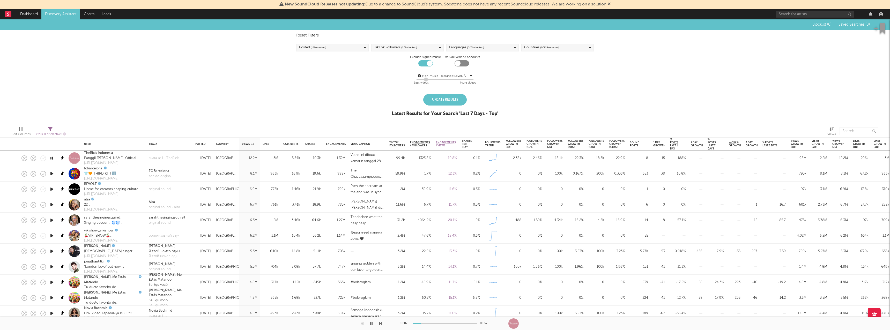
click at [271, 56] on div "Blocklist ( 0 ) Saved Searches ( 0 ) Reset Filters Posted ( 1 / 7 selected) Tik…" at bounding box center [445, 70] width 890 height 103
